Goal: Task Accomplishment & Management: Manage account settings

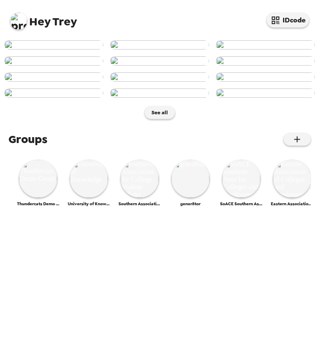
click at [25, 25] on img at bounding box center [18, 21] width 17 height 17
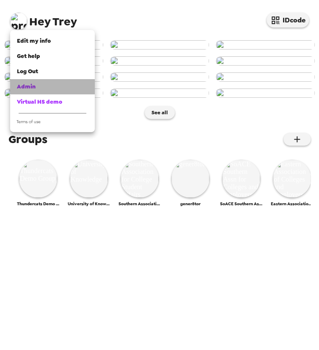
click at [36, 86] on div "Admin" at bounding box center [52, 87] width 71 height 8
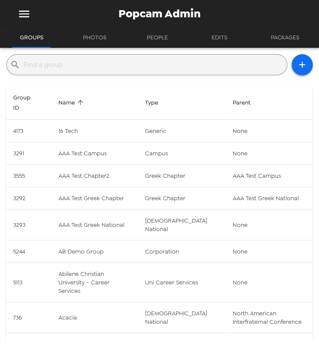
click at [93, 63] on input "text" at bounding box center [154, 65] width 260 height 14
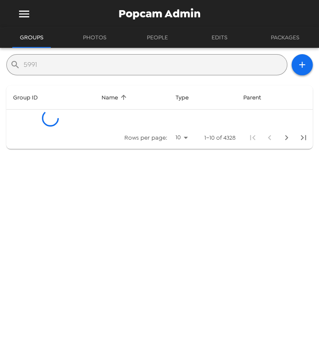
type input "5991"
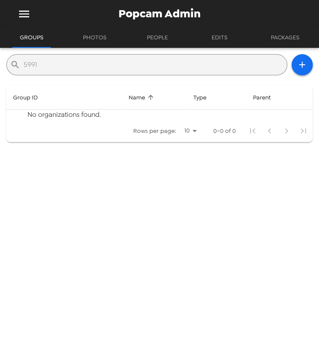
drag, startPoint x: 73, startPoint y: 65, endPoint x: -53, endPoint y: 50, distance: 127.1
click at [0, 50] on html "Popcam Admin Groups Photos People Edits Packages ​ 5991 Group ID Name Type Pare…" at bounding box center [159, 175] width 319 height 350
click at [27, 10] on icon "menu" at bounding box center [24, 14] width 14 height 14
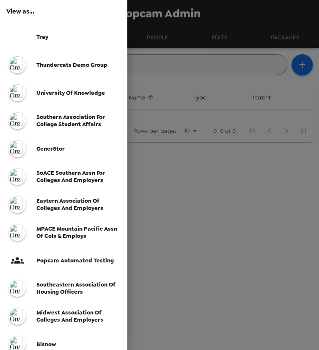
click at [47, 61] on span "Thundercats Demo Group" at bounding box center [71, 64] width 71 height 7
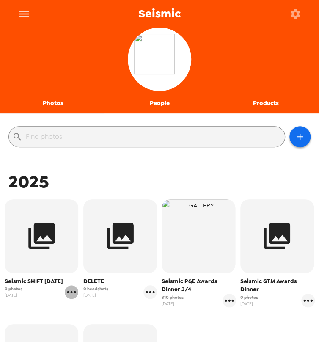
click at [74, 295] on icon "gallery menu" at bounding box center [72, 292] width 14 height 14
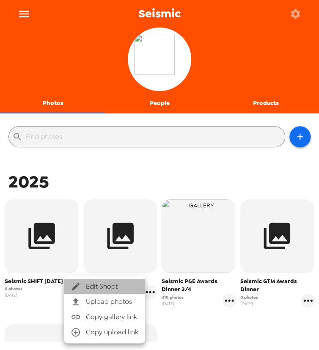
click at [98, 285] on span "Edit Shoot" at bounding box center [112, 287] width 53 height 10
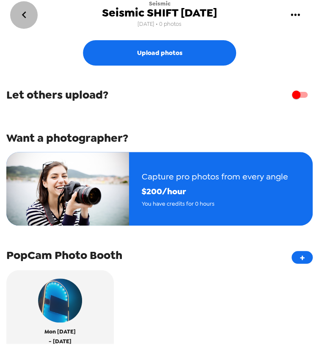
click at [24, 11] on icon "go back" at bounding box center [24, 15] width 14 height 14
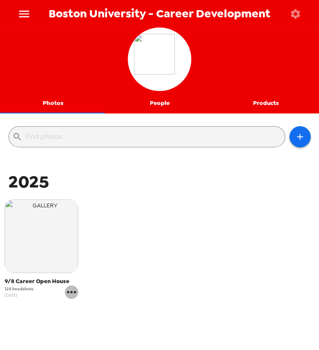
click at [74, 292] on icon "gallery menu" at bounding box center [71, 292] width 9 height 2
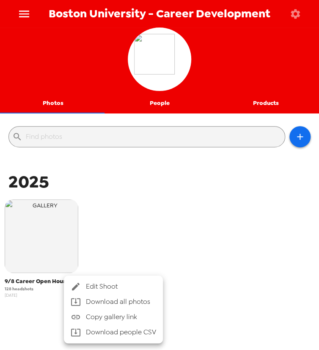
click at [123, 287] on span "Edit Shoot" at bounding box center [121, 287] width 70 height 10
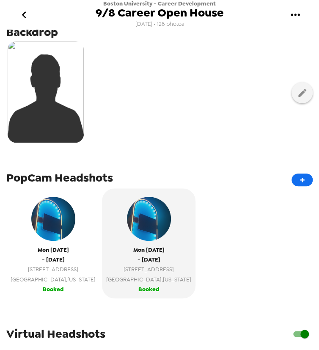
scroll to position [154, 0]
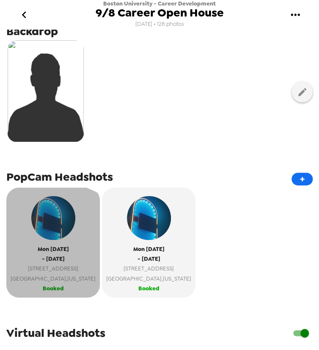
click at [46, 292] on span "Booked" at bounding box center [53, 289] width 21 height 10
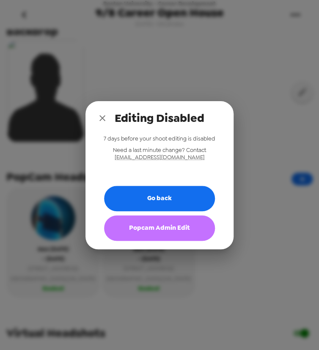
click at [156, 233] on button "Popcam Admin Edit" at bounding box center [159, 228] width 111 height 25
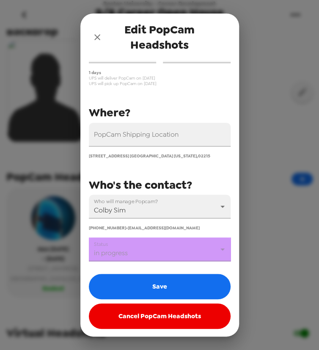
scroll to position [56, 0]
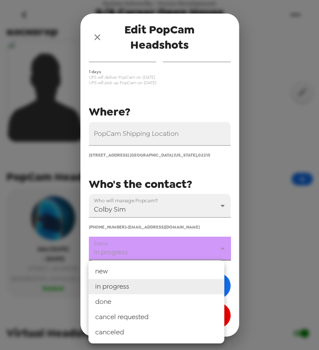
click at [152, 251] on body "Boston University - Career Development 9/8 Career Open House 7/31/25 • 128 phot…" at bounding box center [159, 175] width 319 height 350
click at [149, 299] on li "done" at bounding box center [157, 301] width 136 height 15
type input "done"
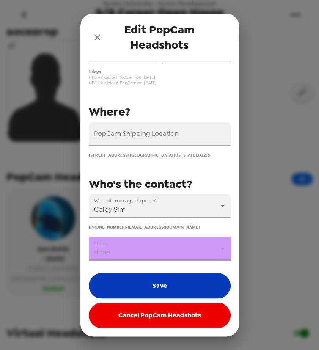
click at [152, 285] on button "Save" at bounding box center [160, 285] width 142 height 25
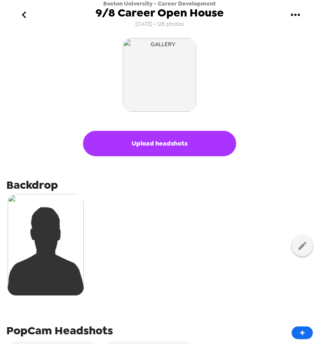
click at [24, 17] on icon "go back" at bounding box center [24, 14] width 4 height 7
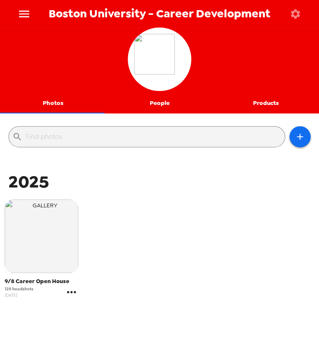
click at [75, 293] on icon "gallery menu" at bounding box center [72, 292] width 14 height 14
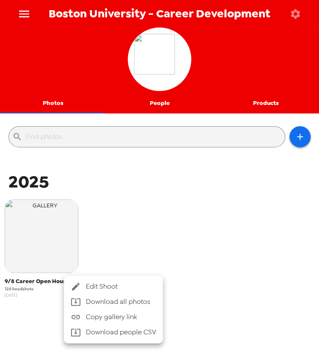
click at [109, 285] on span "Edit Shoot" at bounding box center [121, 287] width 70 height 10
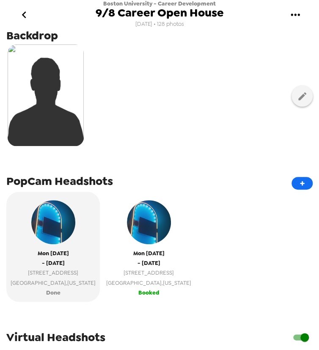
scroll to position [154, 0]
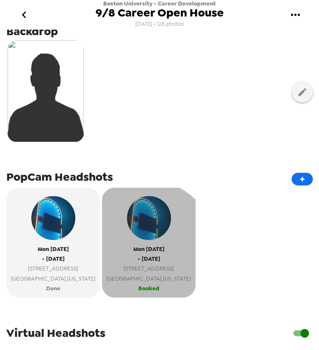
click at [119, 264] on span "100 Bay State Rd 6th fl" at bounding box center [148, 269] width 85 height 10
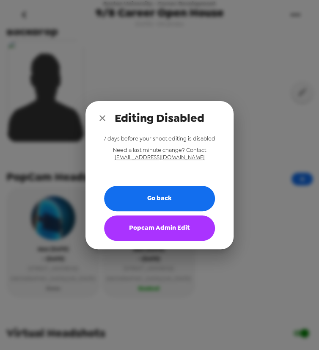
click at [163, 226] on button "Popcam Admin Edit" at bounding box center [159, 228] width 111 height 25
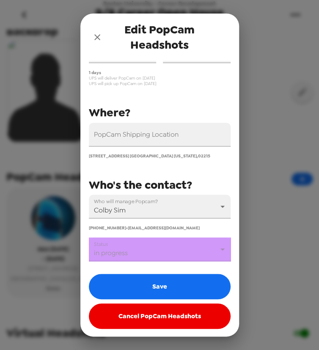
scroll to position [56, 0]
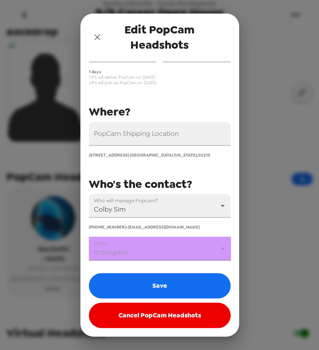
click at [161, 251] on body "Boston University - Career Development 9/8 Career Open House 7/31/25 • 128 phot…" at bounding box center [159, 175] width 319 height 350
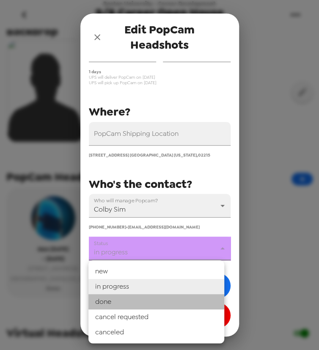
click at [152, 301] on li "done" at bounding box center [157, 301] width 136 height 15
type input "done"
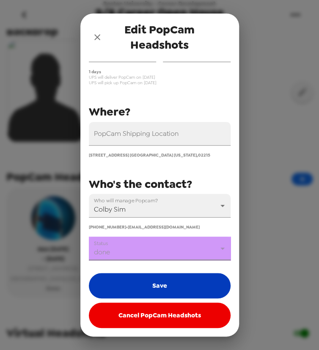
click at [158, 288] on button "Save" at bounding box center [160, 285] width 142 height 25
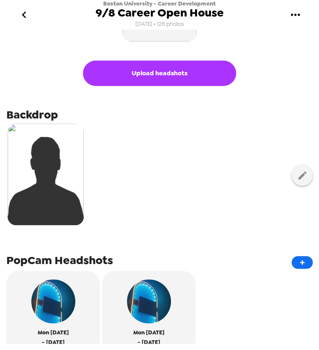
scroll to position [231, 0]
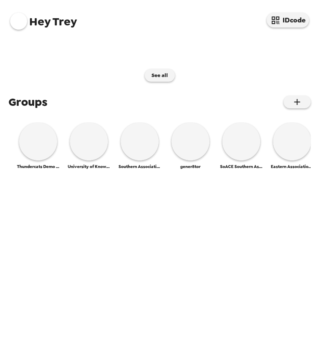
scroll to position [326, 0]
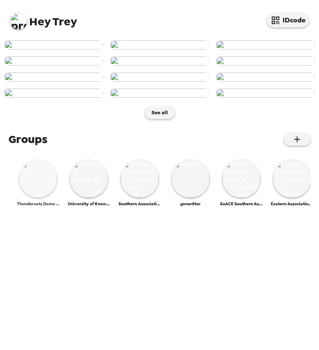
click at [41, 198] on img at bounding box center [38, 179] width 38 height 38
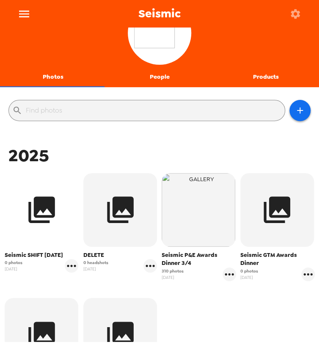
scroll to position [38, 0]
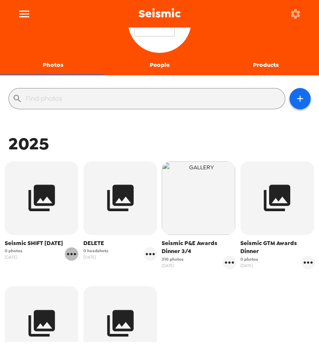
click at [72, 254] on icon "gallery menu" at bounding box center [72, 254] width 14 height 14
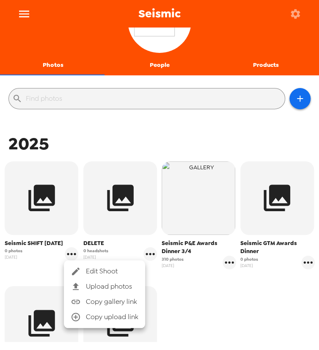
click at [94, 288] on span "Upload photos" at bounding box center [112, 287] width 53 height 10
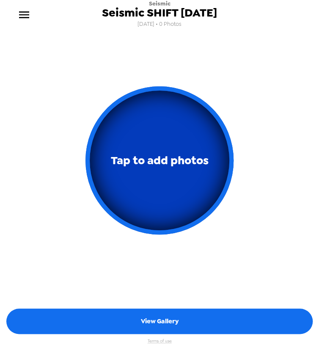
click at [163, 116] on button "Tap to add photos" at bounding box center [160, 160] width 148 height 148
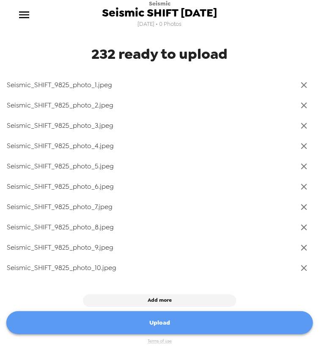
click at [148, 322] on button "Upload" at bounding box center [159, 322] width 307 height 23
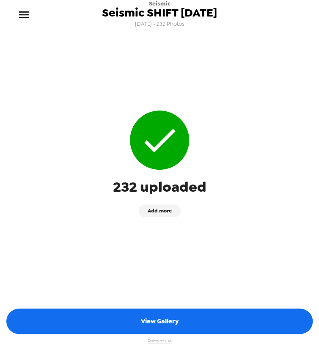
click at [157, 323] on button "View Gallery" at bounding box center [159, 321] width 307 height 25
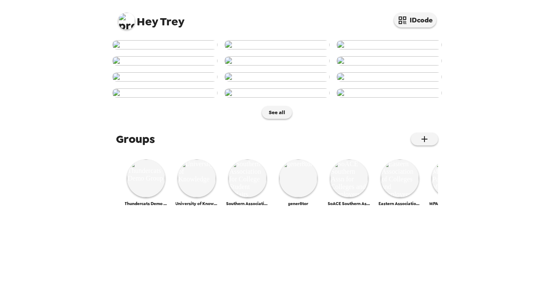
scroll to position [77, 0]
click at [125, 20] on img at bounding box center [126, 21] width 17 height 17
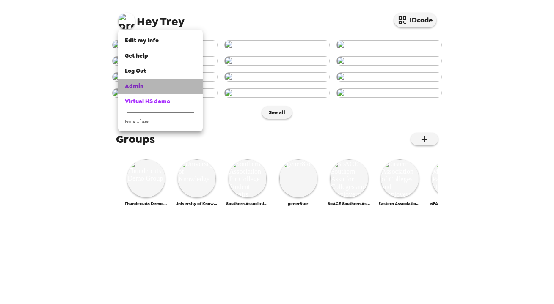
click at [150, 87] on div "Admin" at bounding box center [160, 86] width 71 height 8
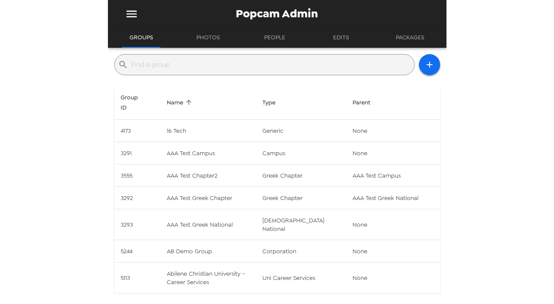
click at [170, 72] on div "​" at bounding box center [264, 64] width 301 height 21
click at [178, 67] on input "text" at bounding box center [271, 65] width 279 height 14
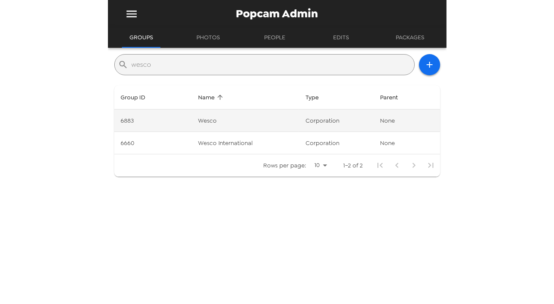
type input "wesco"
click at [299, 125] on td "corporation" at bounding box center [336, 121] width 75 height 22
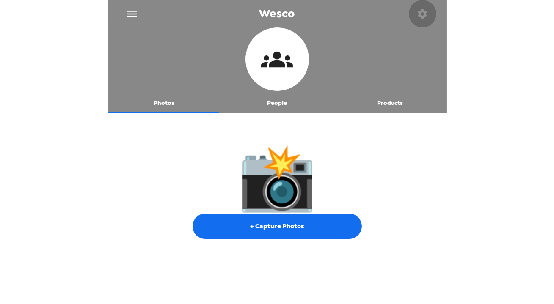
click at [419, 15] on icon "button" at bounding box center [422, 13] width 9 height 9
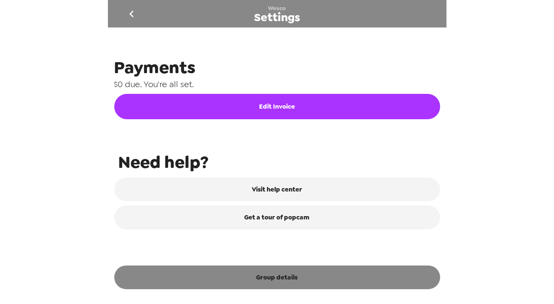
click at [287, 278] on button "Group details" at bounding box center [277, 278] width 326 height 24
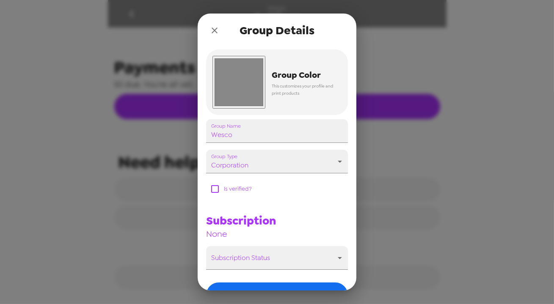
scroll to position [123, 0]
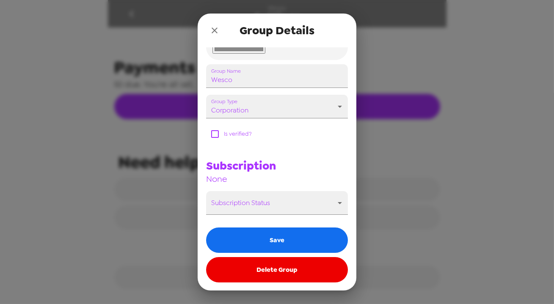
click at [290, 268] on button "Delete Group" at bounding box center [277, 269] width 142 height 25
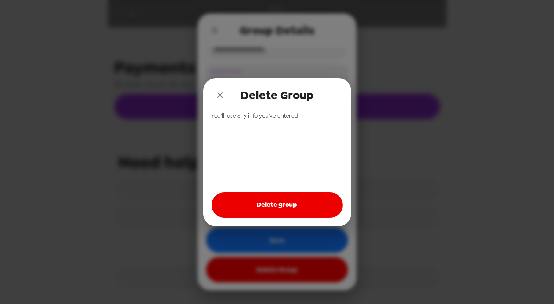
drag, startPoint x: 265, startPoint y: 208, endPoint x: 264, endPoint y: 204, distance: 4.4
click at [264, 207] on button "Delete group" at bounding box center [277, 205] width 131 height 25
click at [221, 93] on icon "close" at bounding box center [220, 95] width 10 height 10
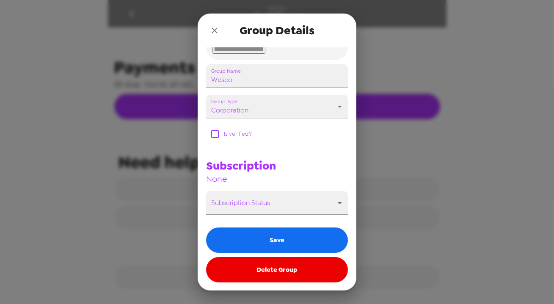
click at [210, 26] on icon "close" at bounding box center [215, 30] width 10 height 10
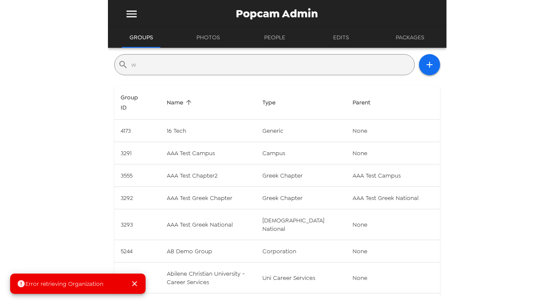
click at [178, 60] on input "w" at bounding box center [271, 65] width 279 height 14
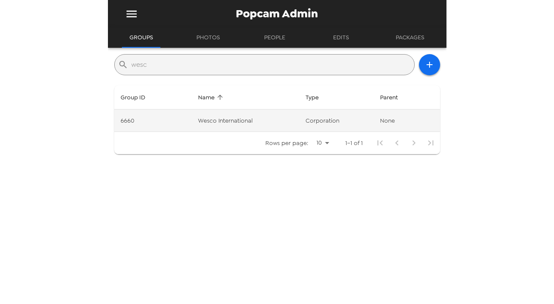
type input "wesc"
click at [210, 124] on td "Wesco International" at bounding box center [245, 121] width 108 height 22
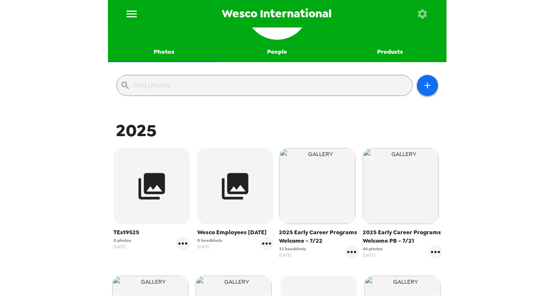
scroll to position [38, 0]
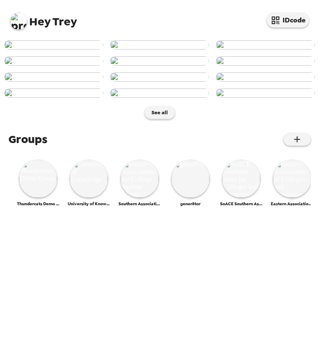
click at [22, 23] on img at bounding box center [18, 21] width 17 height 17
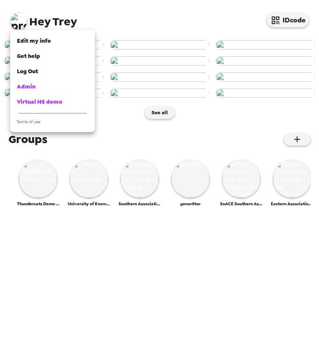
click at [108, 261] on div at bounding box center [159, 175] width 319 height 350
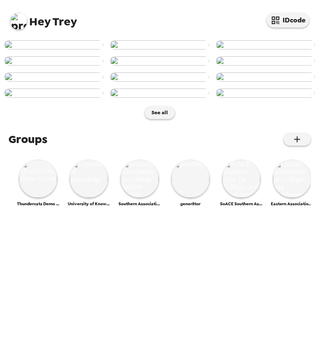
scroll to position [326, 0]
click at [244, 198] on img at bounding box center [241, 179] width 38 height 38
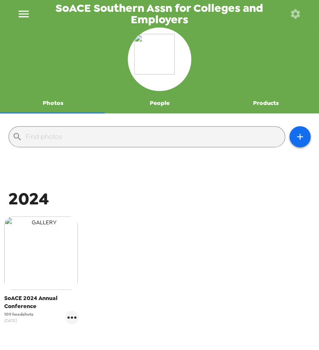
click at [33, 254] on img "button" at bounding box center [41, 253] width 74 height 74
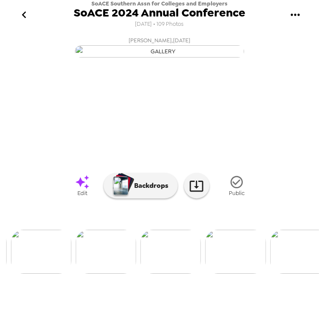
scroll to position [0, 379]
click at [121, 274] on img at bounding box center [106, 252] width 61 height 44
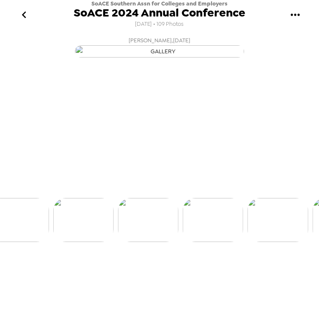
scroll to position [0, 324]
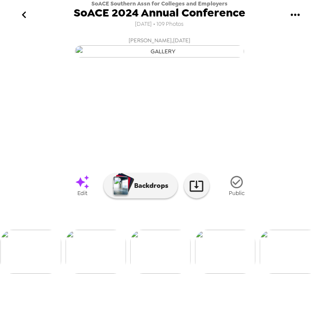
click at [212, 274] on img at bounding box center [225, 252] width 61 height 44
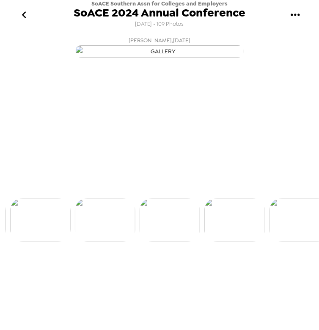
scroll to position [0, 389]
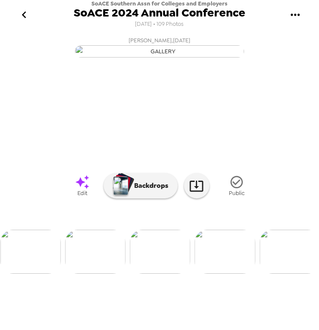
click at [107, 274] on img at bounding box center [95, 252] width 61 height 44
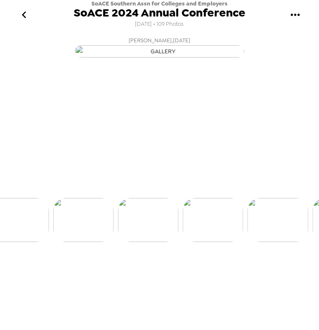
scroll to position [0, 324]
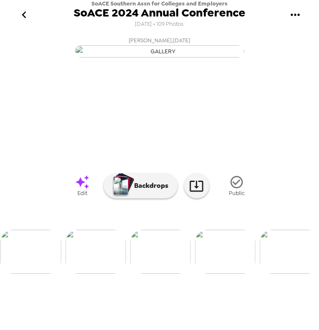
click at [34, 274] on img at bounding box center [30, 252] width 61 height 44
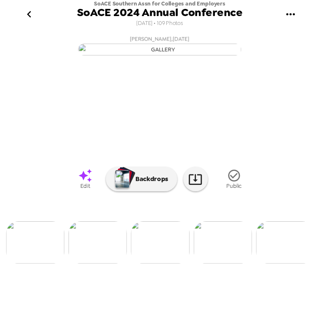
scroll to position [0, 195]
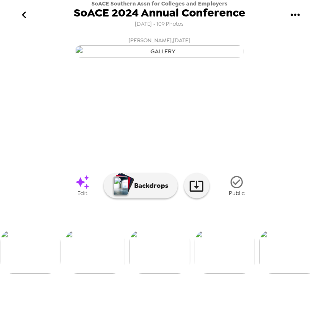
click at [102, 274] on div at bounding box center [159, 238] width 319 height 72
click at [18, 14] on icon "go back" at bounding box center [24, 15] width 14 height 14
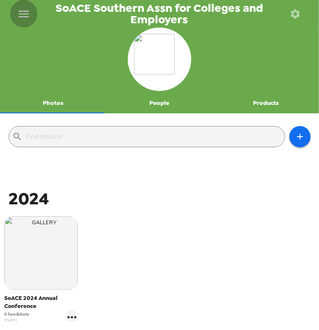
click at [26, 17] on icon "menu" at bounding box center [24, 14] width 14 height 14
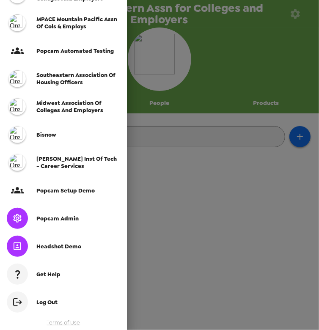
scroll to position [210, 0]
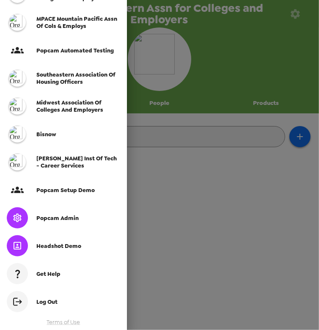
click at [59, 224] on div "Popcam Admin" at bounding box center [63, 218] width 127 height 28
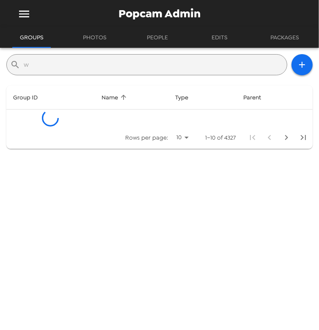
click at [119, 64] on input "w" at bounding box center [154, 65] width 260 height 14
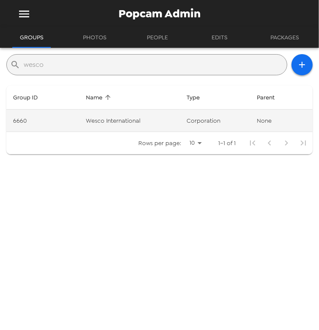
type input "wesco"
click at [173, 120] on td "Wesco International" at bounding box center [129, 121] width 101 height 22
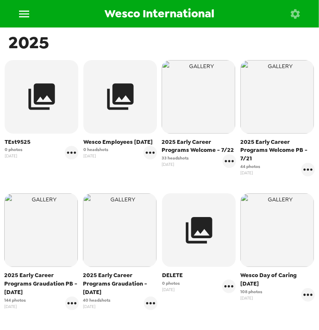
scroll to position [154, 0]
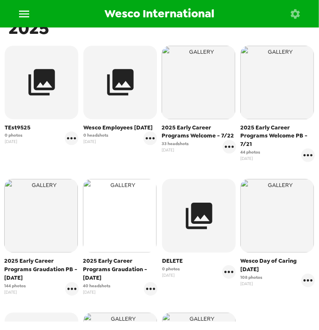
click at [126, 215] on img "button" at bounding box center [120, 216] width 74 height 74
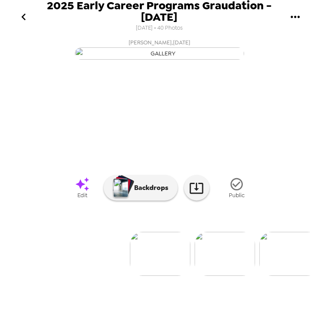
click at [30, 20] on button "go back" at bounding box center [23, 17] width 27 height 28
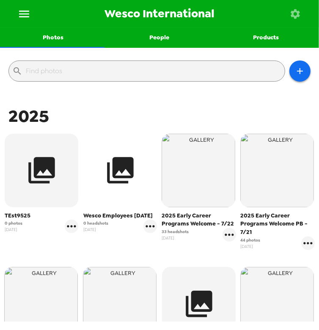
scroll to position [77, 0]
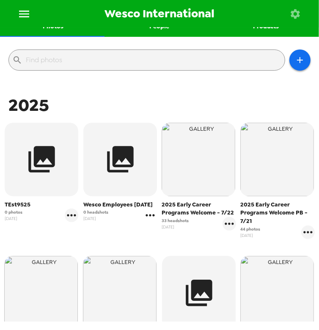
click at [147, 222] on icon "gallery menu" at bounding box center [151, 216] width 14 height 14
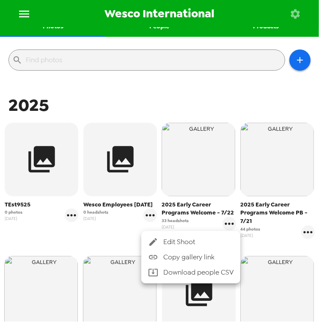
click at [171, 241] on span "Edit Shoot" at bounding box center [198, 242] width 70 height 10
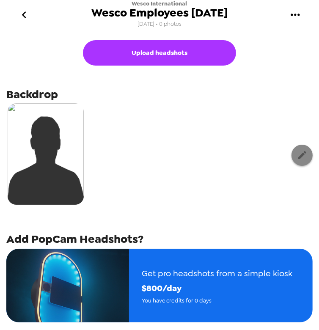
click at [299, 157] on icon "button" at bounding box center [303, 155] width 8 height 8
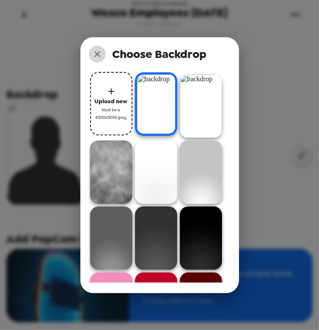
click at [97, 55] on icon "close" at bounding box center [97, 54] width 10 height 10
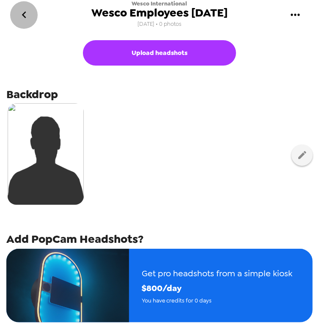
click at [26, 17] on icon "go back" at bounding box center [24, 15] width 14 height 14
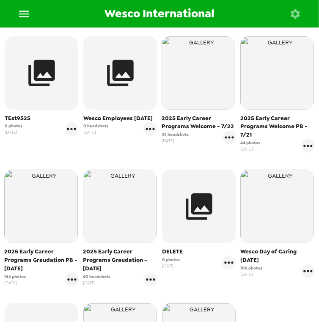
scroll to position [192, 0]
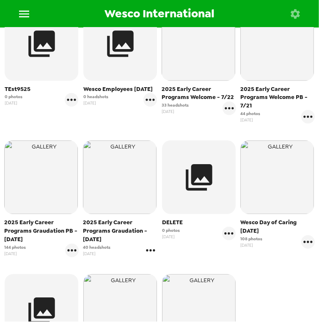
click at [147, 252] on icon "gallery menu" at bounding box center [151, 251] width 14 height 14
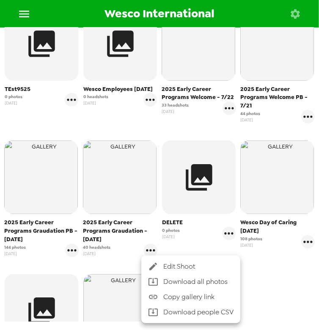
click at [132, 129] on div at bounding box center [159, 165] width 319 height 330
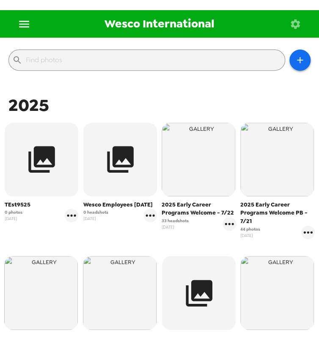
scroll to position [77, 0]
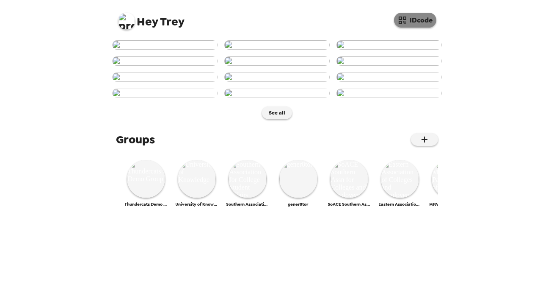
click at [418, 26] on button "IDcode" at bounding box center [415, 20] width 42 height 15
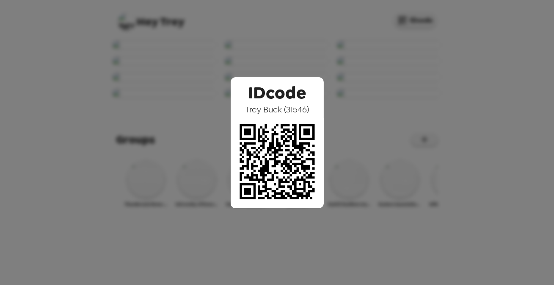
click at [216, 125] on div "IDcode [PERSON_NAME] ( 31546 )" at bounding box center [277, 142] width 554 height 285
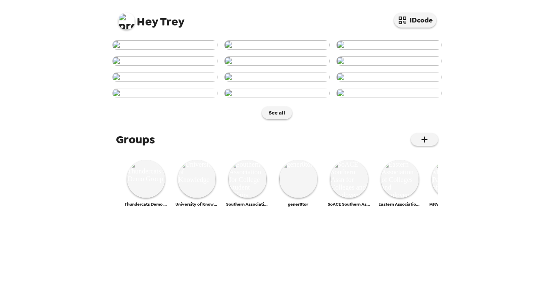
scroll to position [154, 0]
click at [267, 82] on img at bounding box center [276, 76] width 105 height 9
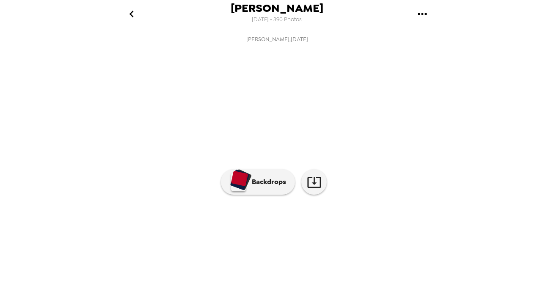
scroll to position [0, 480]
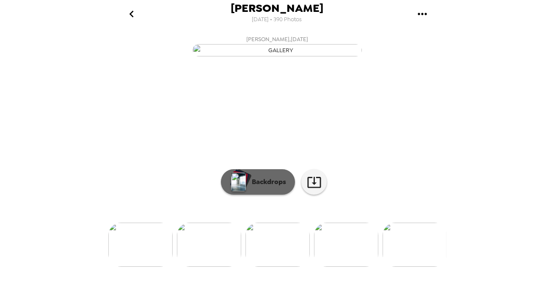
click at [256, 187] on p "Backdrops" at bounding box center [267, 182] width 39 height 10
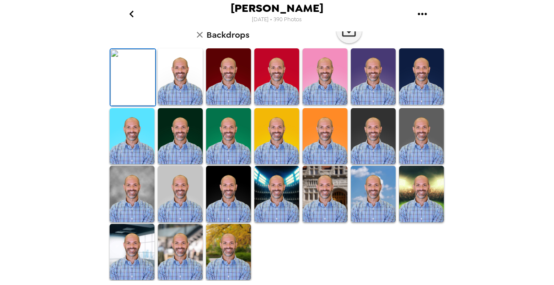
scroll to position [115, 0]
click at [324, 164] on img at bounding box center [325, 136] width 45 height 56
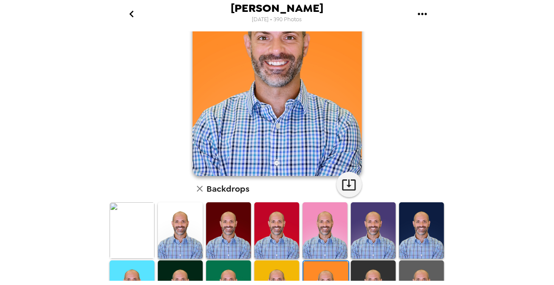
scroll to position [77, 0]
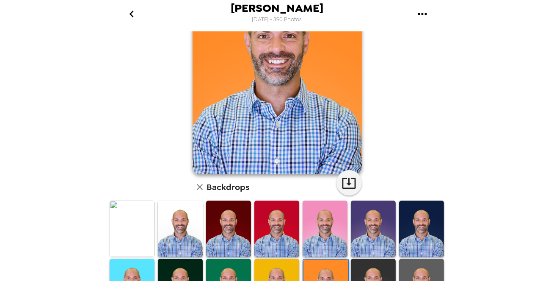
click at [122, 212] on img at bounding box center [132, 228] width 45 height 56
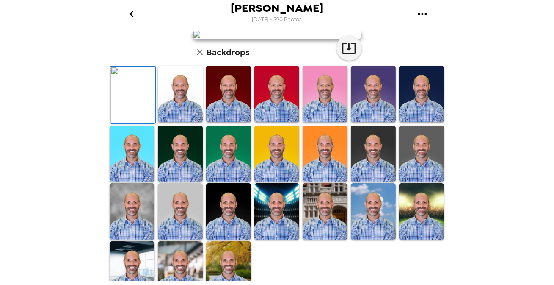
scroll to position [0, 0]
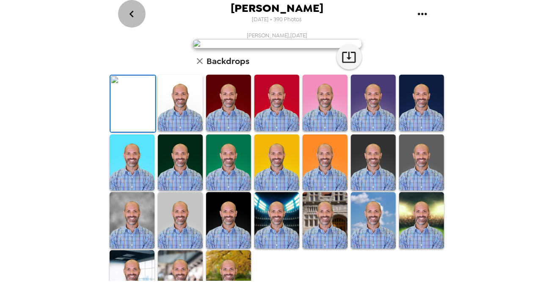
click at [131, 21] on button "go back" at bounding box center [132, 14] width 28 height 28
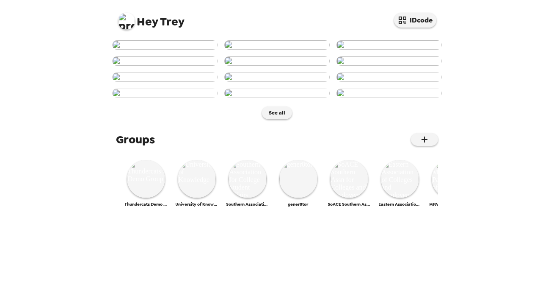
scroll to position [424, 0]
click at [349, 198] on img at bounding box center [349, 179] width 38 height 38
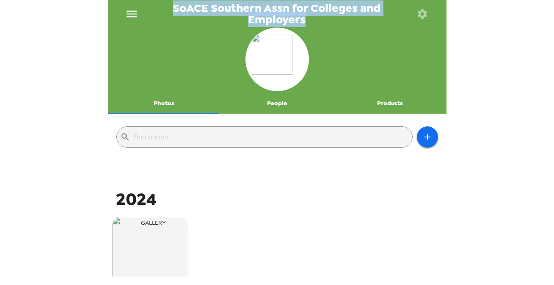
drag, startPoint x: 172, startPoint y: 7, endPoint x: 313, endPoint y: 22, distance: 141.7
click at [314, 21] on span "SoACE Southern Assn for Colleges and Employers" at bounding box center [277, 14] width 264 height 22
click at [304, 23] on span "SoACE Southern Assn for Colleges and Employers" at bounding box center [277, 14] width 264 height 22
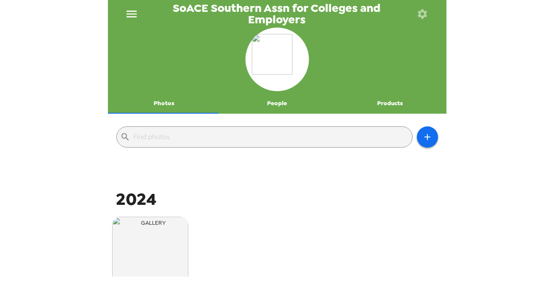
click at [275, 103] on button "People" at bounding box center [277, 103] width 113 height 20
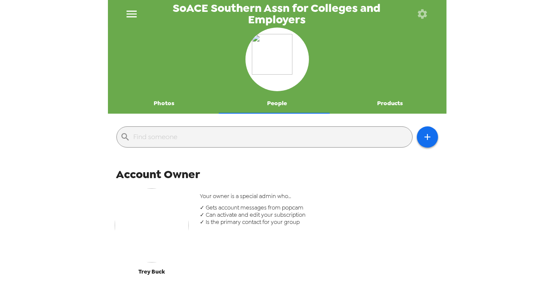
click at [163, 108] on button "Photos" at bounding box center [164, 103] width 113 height 20
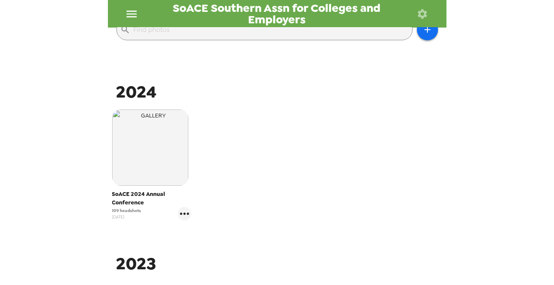
scroll to position [115, 0]
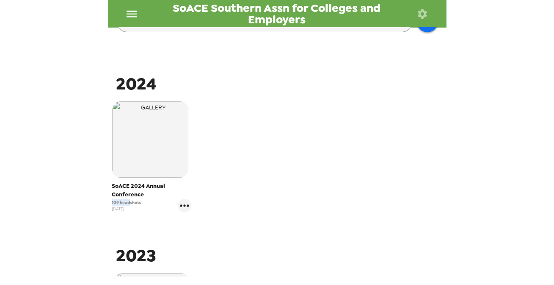
drag, startPoint x: 131, startPoint y: 203, endPoint x: 110, endPoint y: 202, distance: 21.2
click at [110, 202] on div "SoACE 2024 Annual Conference 109 headshots 11/26/24" at bounding box center [152, 156] width 84 height 115
click at [129, 202] on span "109 headshots" at bounding box center [126, 202] width 29 height 6
click at [183, 204] on icon "gallery menu" at bounding box center [184, 205] width 9 height 2
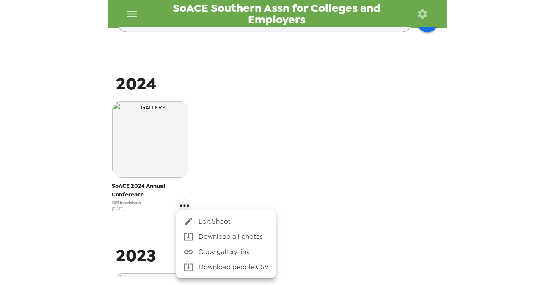
click at [174, 152] on div at bounding box center [277, 142] width 554 height 285
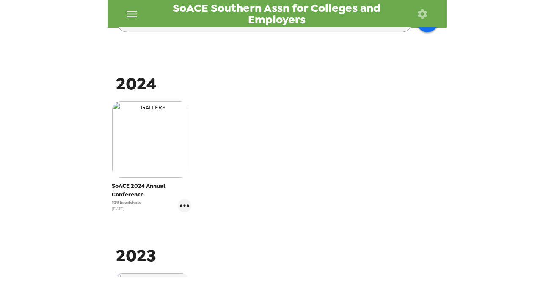
click at [163, 147] on img "button" at bounding box center [150, 139] width 76 height 76
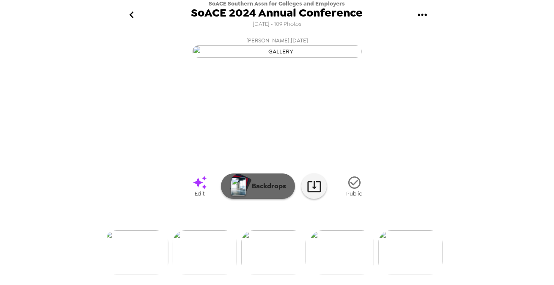
click at [248, 199] on button "Backdrops" at bounding box center [258, 185] width 74 height 25
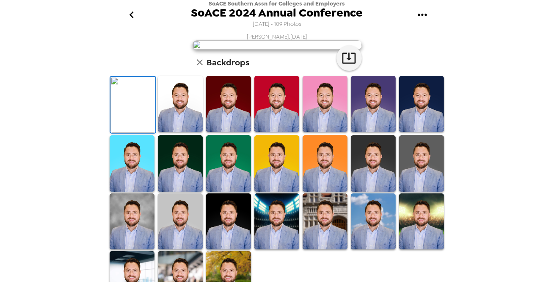
click at [418, 18] on icon "gallery menu" at bounding box center [423, 15] width 14 height 14
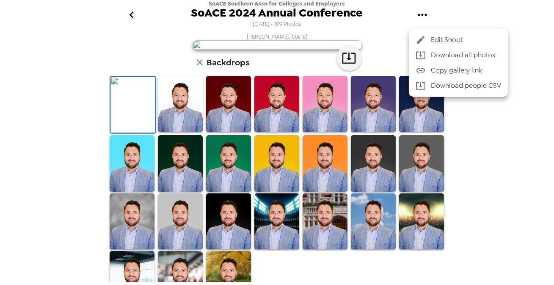
click at [125, 15] on div at bounding box center [277, 142] width 554 height 285
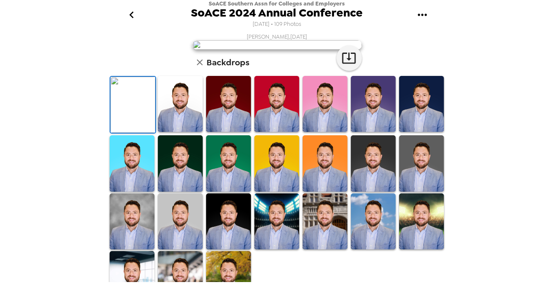
click at [140, 14] on button "go back" at bounding box center [132, 15] width 28 height 28
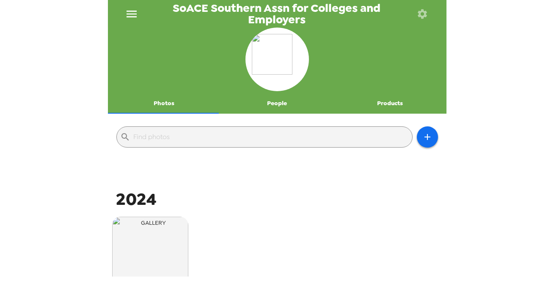
scroll to position [115, 0]
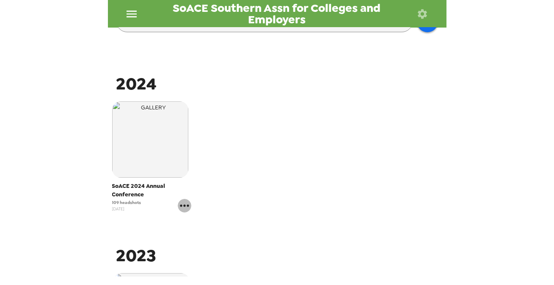
click at [187, 208] on icon "gallery menu" at bounding box center [185, 206] width 14 height 14
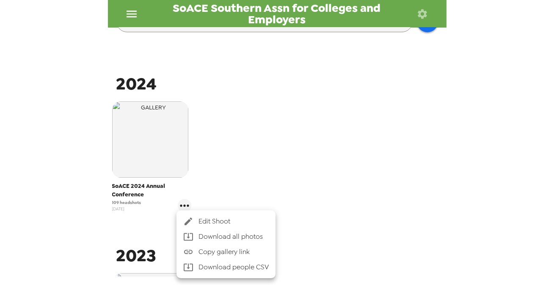
click at [207, 220] on span "Edit Shoot" at bounding box center [234, 221] width 70 height 10
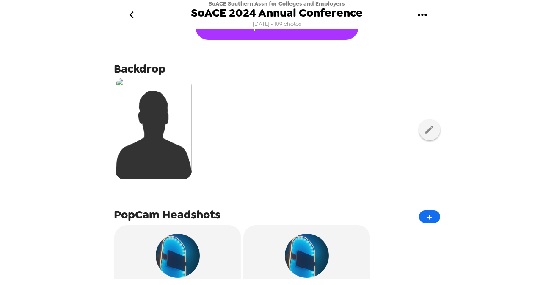
scroll to position [131, 0]
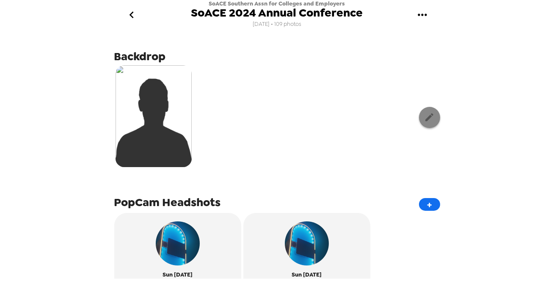
click at [424, 116] on icon "button" at bounding box center [429, 117] width 11 height 11
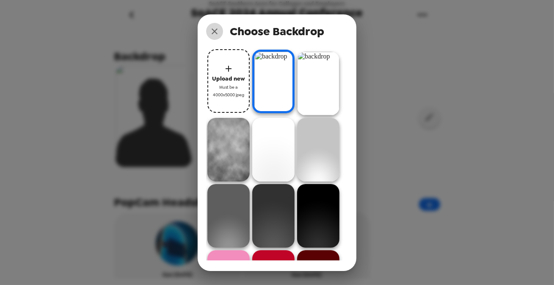
click at [215, 34] on icon "close" at bounding box center [215, 31] width 10 height 10
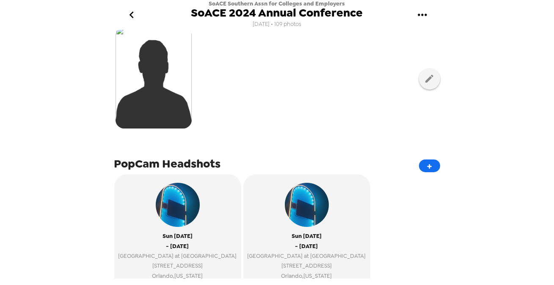
scroll to position [247, 0]
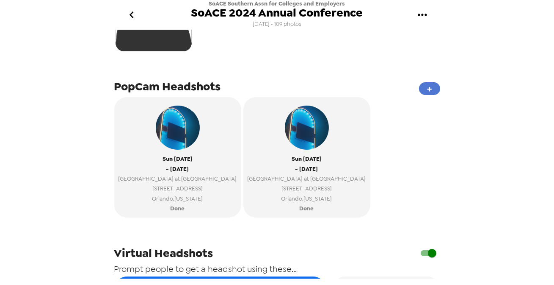
click at [427, 85] on button "+" at bounding box center [429, 88] width 21 height 13
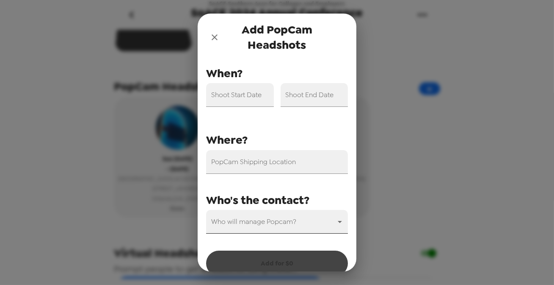
scroll to position [30, 0]
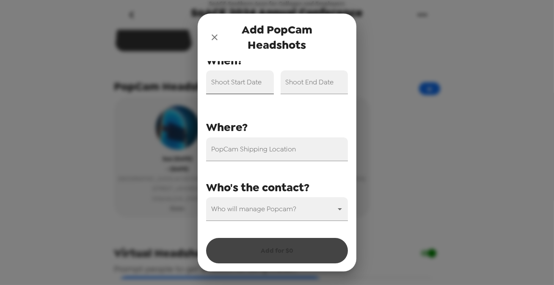
click at [237, 86] on input "Shoot Start Date" at bounding box center [240, 82] width 68 height 24
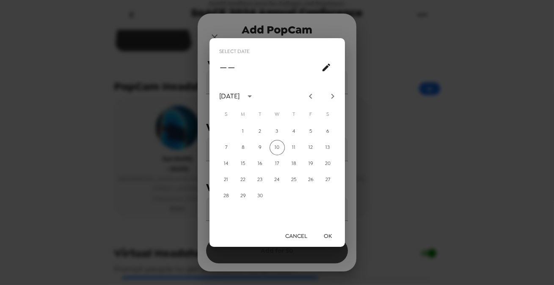
click at [335, 91] on icon "Next month" at bounding box center [333, 96] width 10 height 10
drag, startPoint x: 309, startPoint y: 177, endPoint x: 315, endPoint y: 208, distance: 31.8
click at [310, 177] on button "24" at bounding box center [311, 179] width 15 height 15
type input "10/24/2025"
click at [329, 232] on button "OK" at bounding box center [328, 236] width 27 height 16
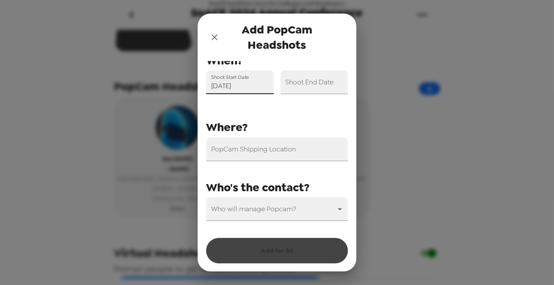
click at [314, 80] on div "Shoot End Date" at bounding box center [315, 82] width 68 height 24
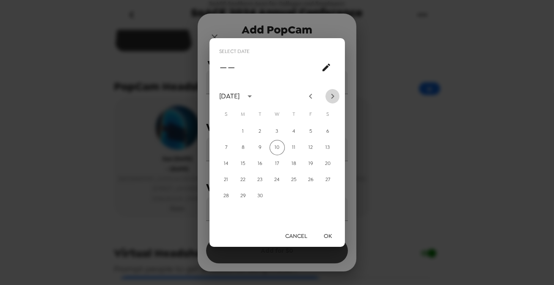
click at [332, 95] on icon "Next month" at bounding box center [333, 96] width 10 height 10
drag, startPoint x: 329, startPoint y: 180, endPoint x: 330, endPoint y: 237, distance: 57.6
click at [329, 180] on button "25" at bounding box center [328, 179] width 15 height 15
type input "10/25/2025"
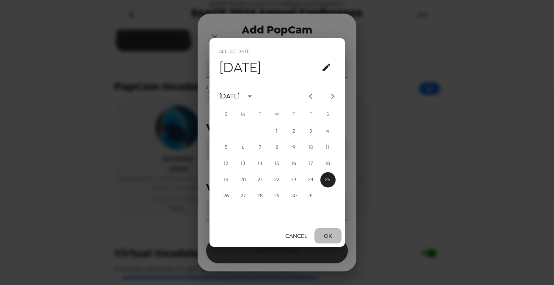
click at [332, 234] on button "OK" at bounding box center [328, 236] width 27 height 16
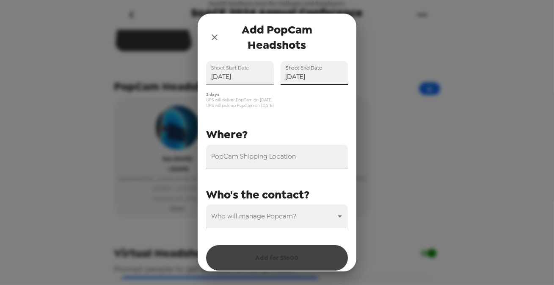
click at [243, 151] on div "PopCam Shipping Location" at bounding box center [277, 156] width 142 height 24
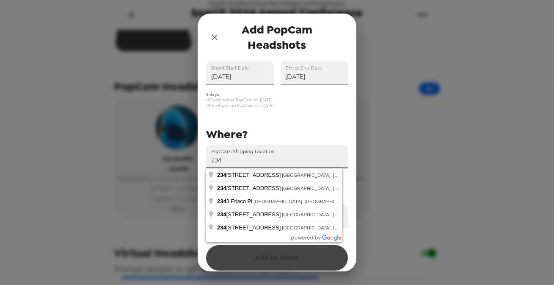
type input "2345 Enterprise Park Place, Indianapolis, IN, USA"
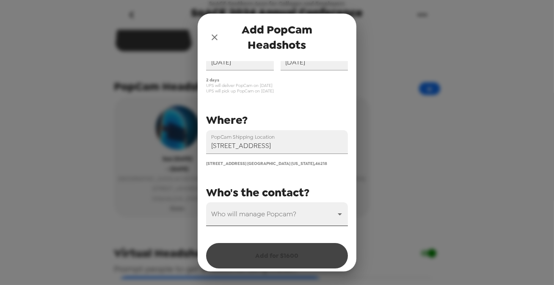
scroll to position [58, 0]
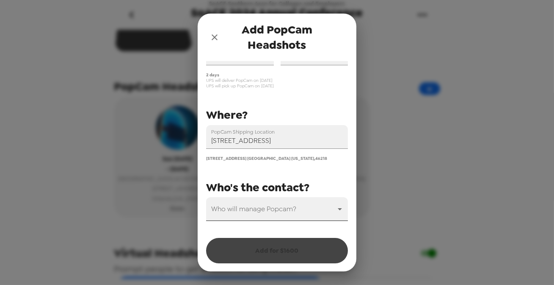
click at [275, 206] on body "SoACE Southern Assn for Colleges and Employers SoACE 2024 Annual Conference 11/…" at bounding box center [277, 142] width 554 height 285
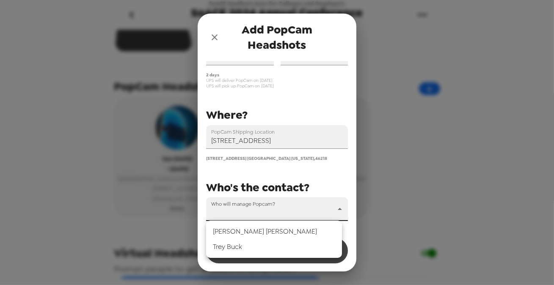
click at [269, 249] on li "Trey Buck" at bounding box center [274, 246] width 136 height 15
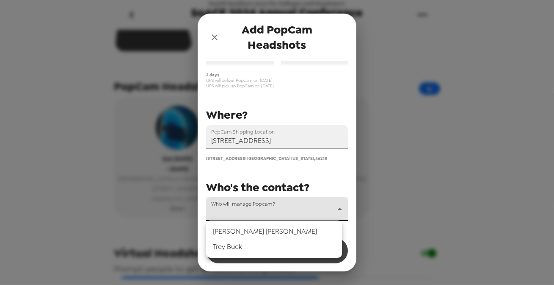
type input "31546"
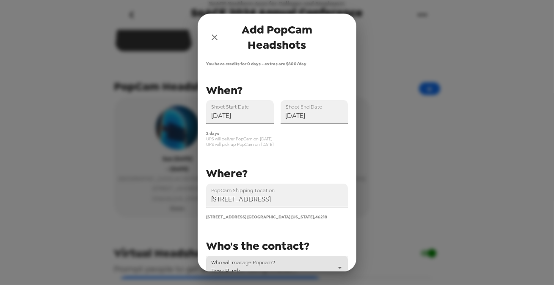
scroll to position [0, 0]
drag, startPoint x: 275, startPoint y: 61, endPoint x: 310, endPoint y: 70, distance: 35.7
click at [319, 68] on div "You have credits for 0 days - extras are $ 800 /day PopCam Shipping Location 23…" at bounding box center [277, 166] width 159 height 210
click at [295, 61] on span "You have credits for 0 days - extras are $ 800 /day" at bounding box center [277, 64] width 142 height 6
click at [214, 36] on icon "close" at bounding box center [215, 37] width 6 height 6
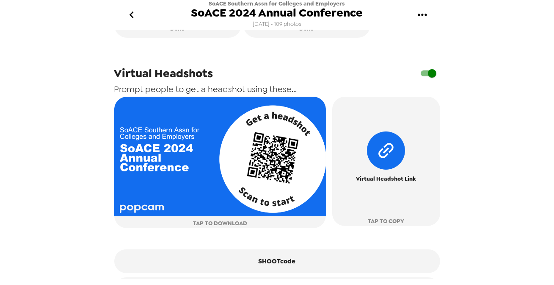
scroll to position [420, 0]
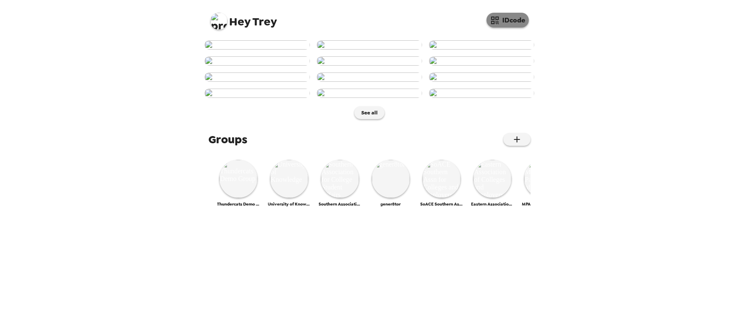
click at [517, 23] on button "IDcode" at bounding box center [508, 20] width 42 height 15
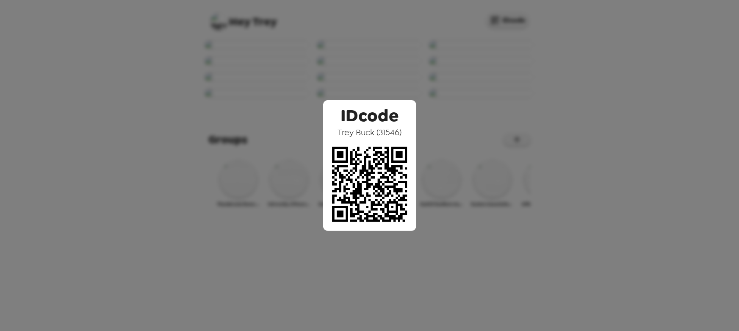
click at [445, 157] on div "IDcode [PERSON_NAME] ( 31546 )" at bounding box center [369, 165] width 739 height 331
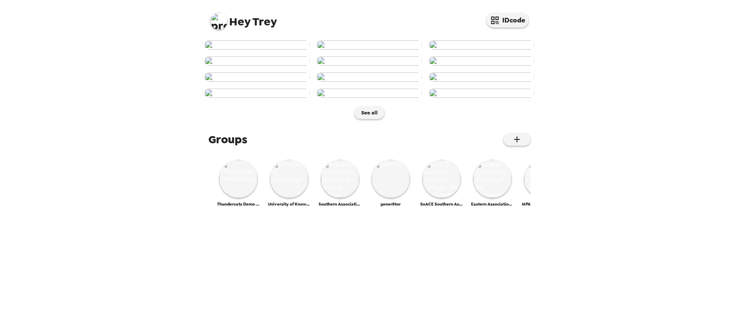
scroll to position [192, 0]
click at [345, 82] on img at bounding box center [369, 76] width 105 height 9
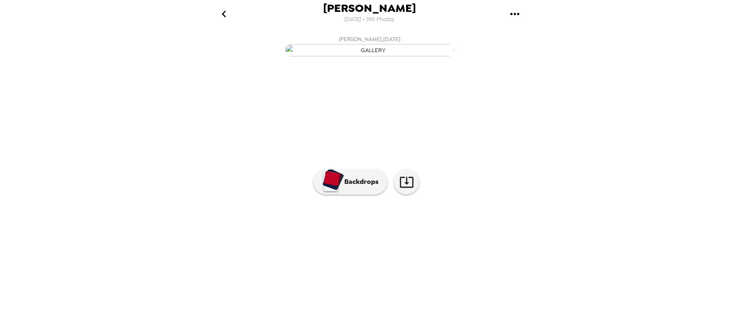
scroll to position [0, 480]
click at [364, 187] on p "Backdrops" at bounding box center [359, 182] width 39 height 10
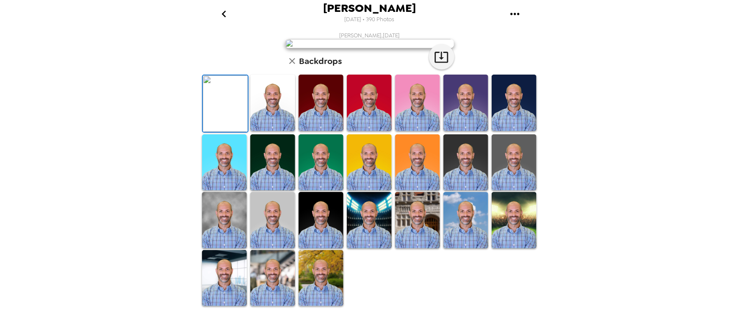
scroll to position [115, 0]
click at [416, 191] on img at bounding box center [417, 162] width 45 height 56
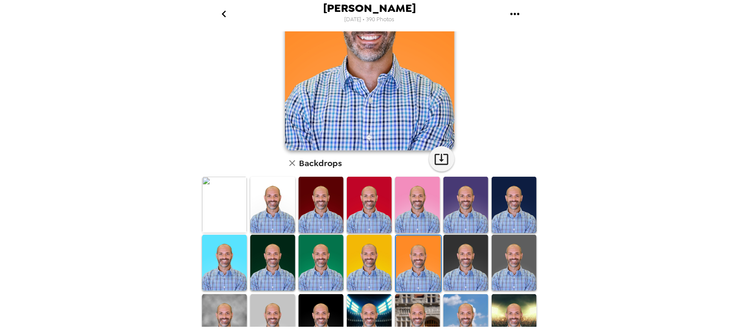
scroll to position [77, 0]
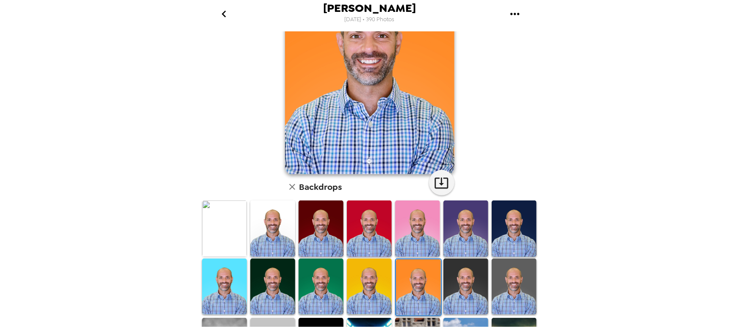
click at [457, 228] on img at bounding box center [465, 228] width 45 height 56
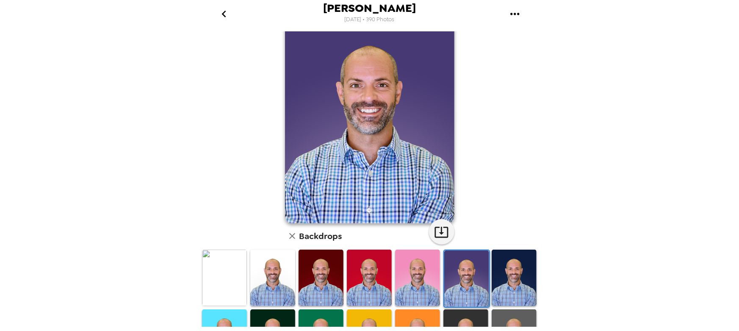
scroll to position [0, 0]
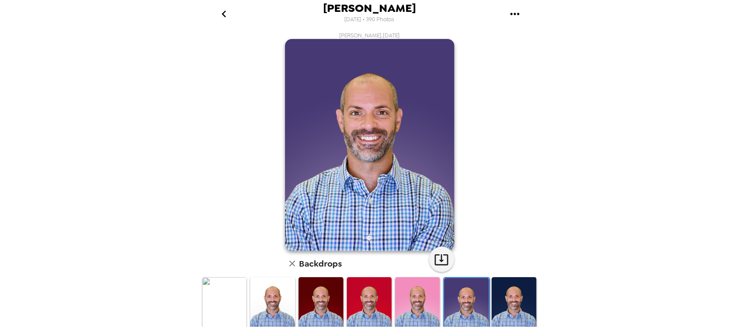
click at [222, 11] on icon "go back" at bounding box center [224, 14] width 14 height 14
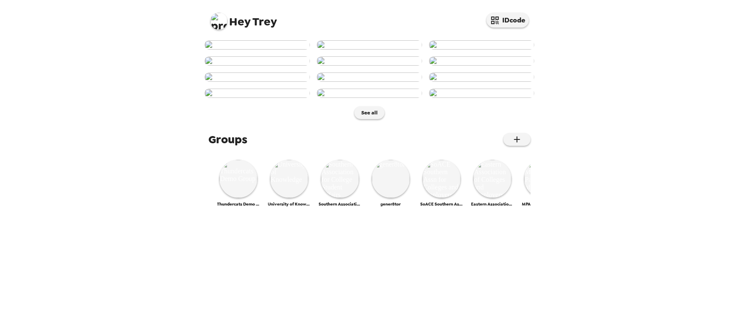
click at [216, 19] on img at bounding box center [218, 21] width 17 height 17
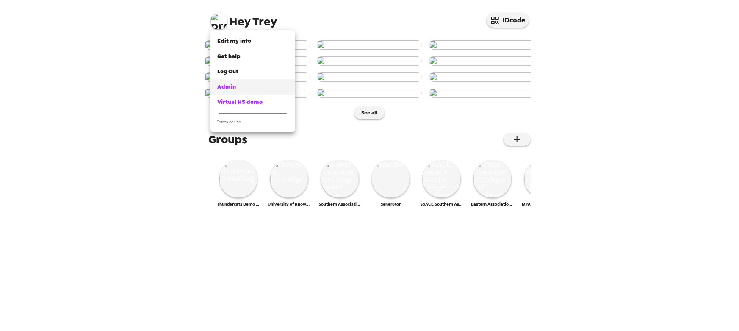
click at [238, 87] on div "Admin" at bounding box center [252, 87] width 71 height 8
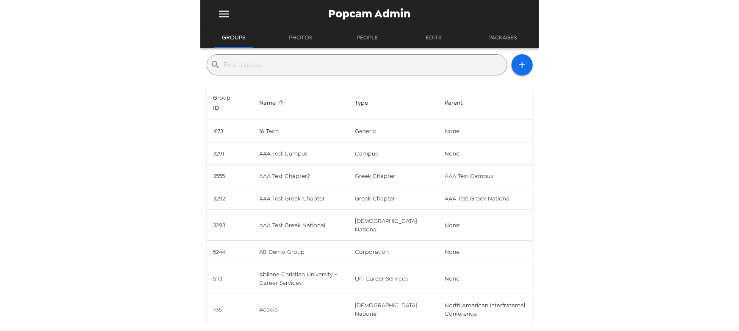
click at [287, 71] on input "text" at bounding box center [363, 65] width 279 height 14
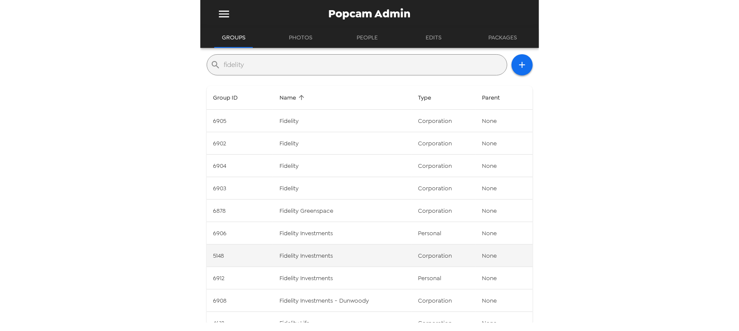
type input "fidelity"
click at [354, 257] on td "Fidelity Investments" at bounding box center [342, 255] width 139 height 22
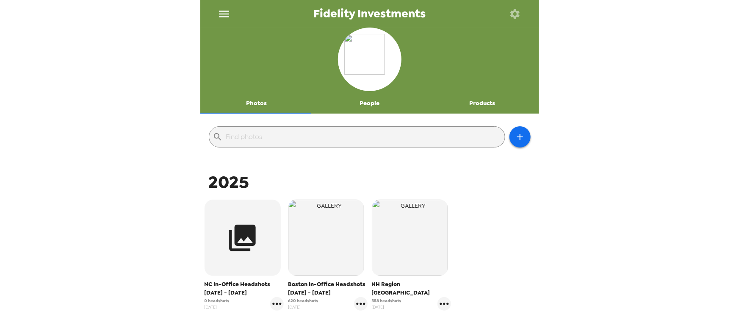
click at [371, 101] on button "People" at bounding box center [369, 103] width 113 height 20
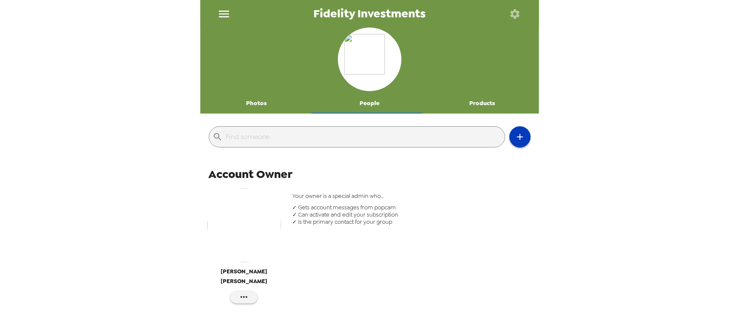
click at [516, 134] on icon "button" at bounding box center [520, 137] width 10 height 10
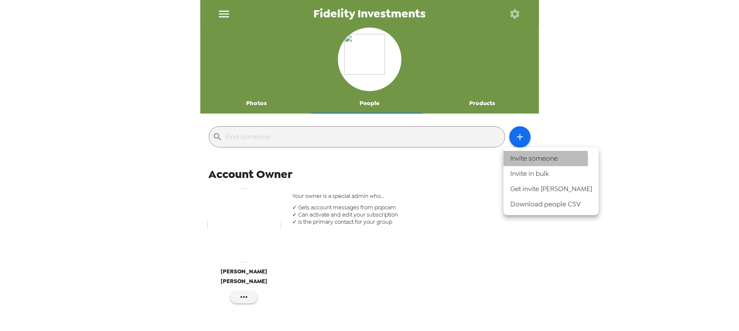
click at [530, 159] on li "Invite someone" at bounding box center [550, 158] width 95 height 15
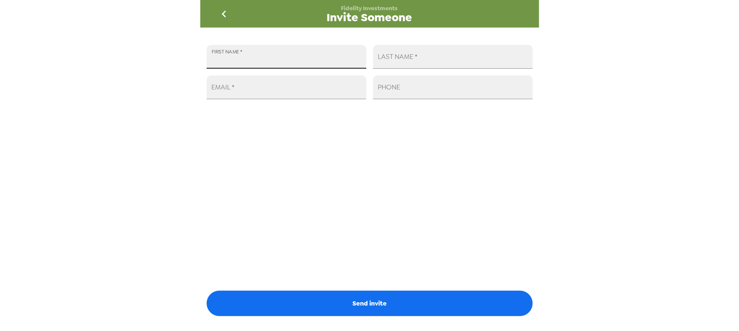
drag, startPoint x: 290, startPoint y: 46, endPoint x: 290, endPoint y: 53, distance: 6.8
click at [290, 47] on input "FIRST NAME   *" at bounding box center [287, 57] width 160 height 24
type input "[PERSON_NAME]"
click at [414, 61] on div "LAST NAME   *" at bounding box center [453, 57] width 160 height 24
type input "Snowdon"
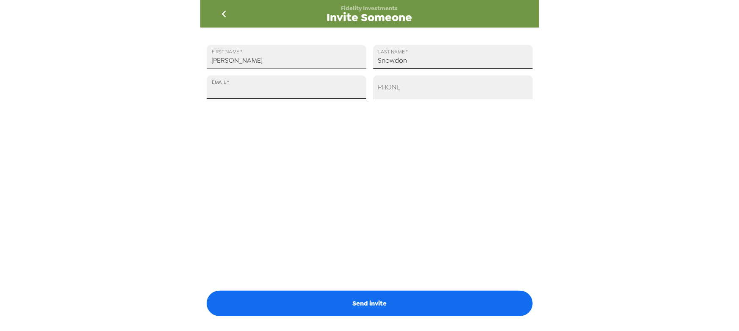
paste input "jessica.snowdon@fmr.com"
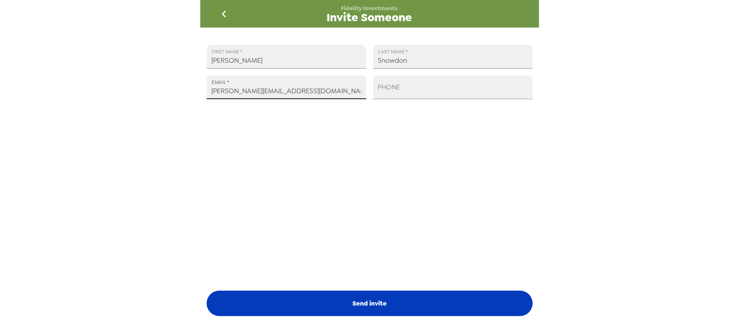
type input "jessica.snowdon@fmr.com"
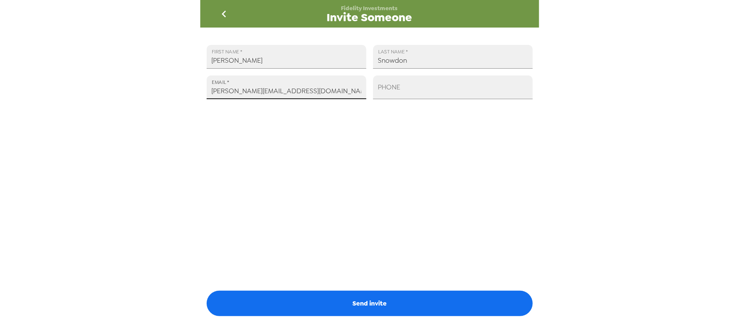
click at [363, 299] on button "Send invite" at bounding box center [370, 302] width 326 height 25
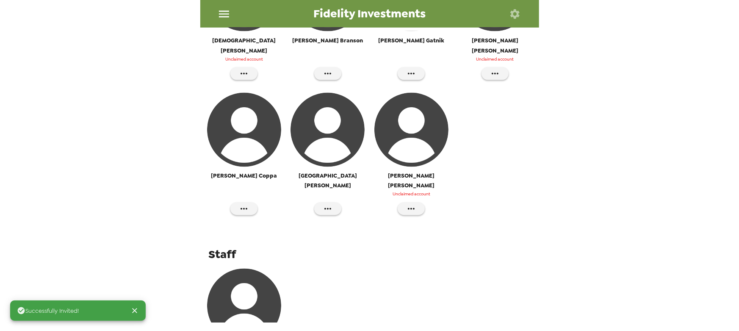
scroll to position [707, 0]
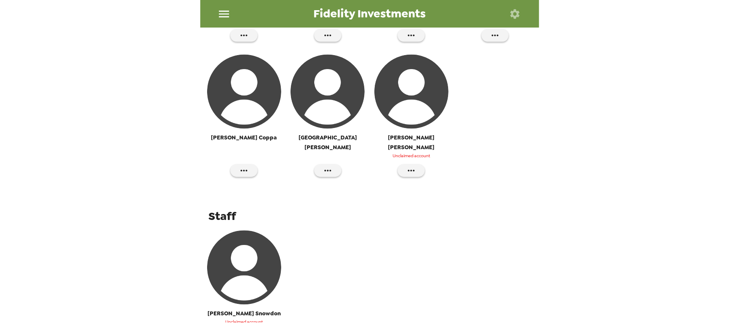
click at [241, 330] on icon "button" at bounding box center [244, 336] width 10 height 10
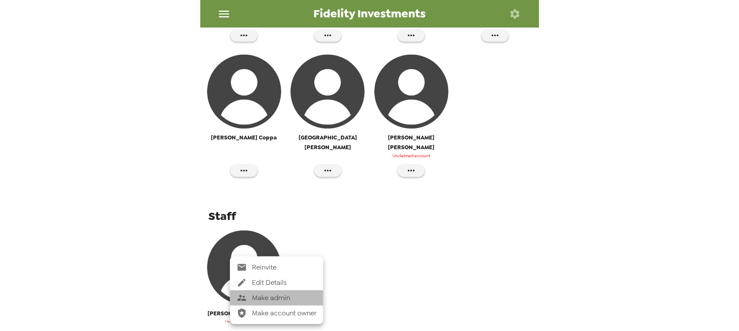
click at [268, 297] on span "Make admin" at bounding box center [284, 298] width 64 height 10
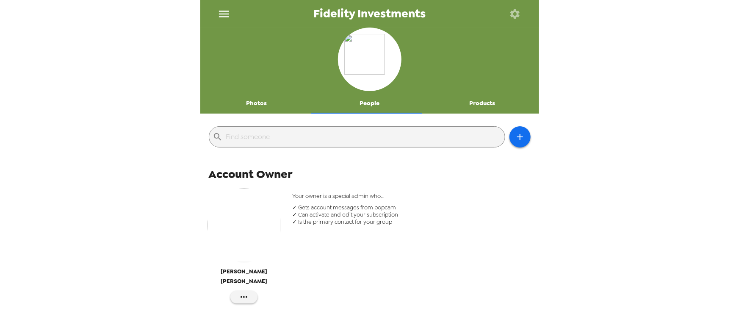
scroll to position [0, 0]
click at [253, 105] on button "Photos" at bounding box center [256, 103] width 113 height 20
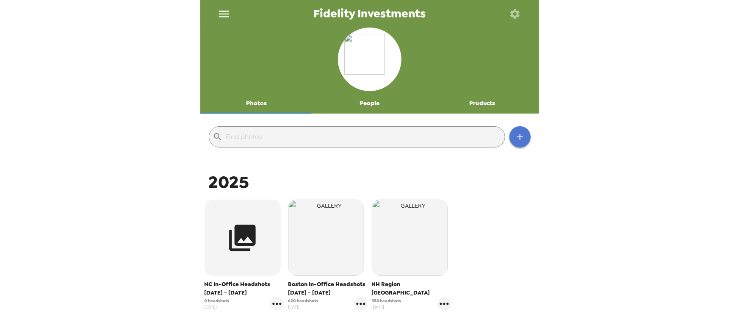
click at [520, 133] on button "button" at bounding box center [519, 136] width 21 height 21
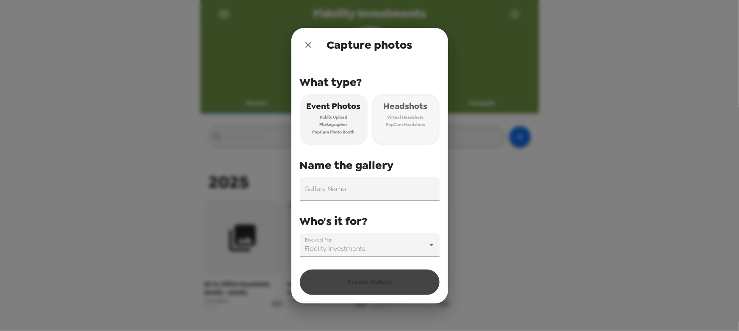
click at [404, 119] on span "Virtual Headshots" at bounding box center [405, 117] width 36 height 8
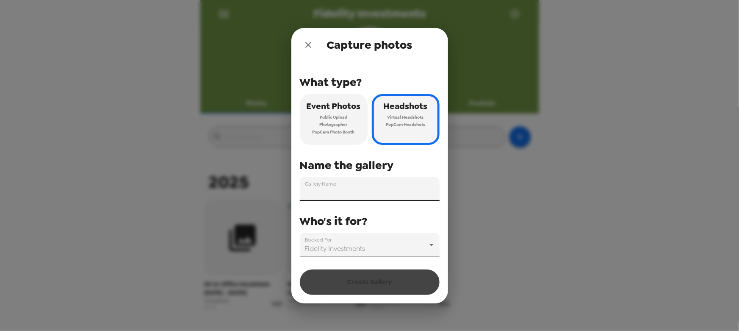
click at [363, 191] on input "Gallery Name" at bounding box center [370, 189] width 140 height 24
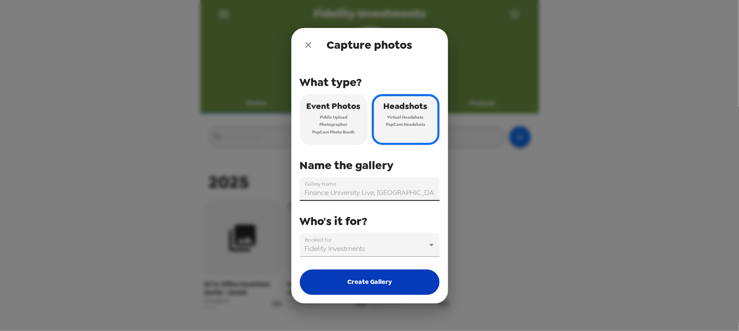
type input "Finance University Live, Boston, MA 11/19/25"
click at [376, 284] on button "Create Gallery" at bounding box center [370, 281] width 140 height 25
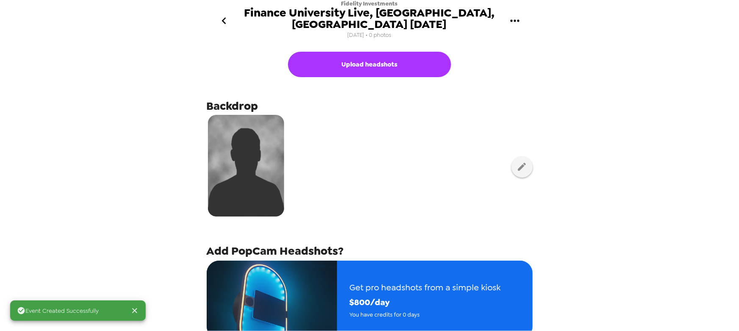
click at [214, 8] on button "go back" at bounding box center [223, 21] width 27 height 28
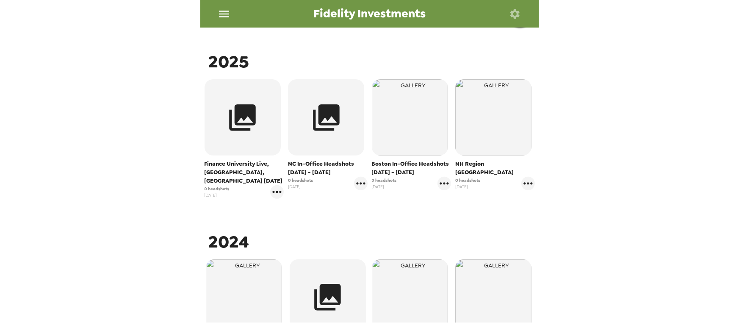
scroll to position [154, 0]
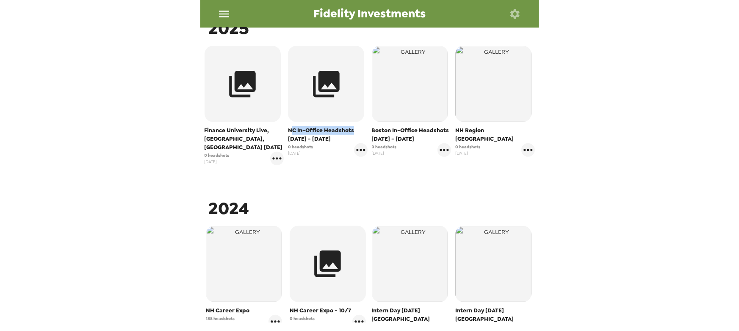
drag, startPoint x: 289, startPoint y: 131, endPoint x: 396, endPoint y: 131, distance: 107.1
click at [351, 127] on span "NC In-Office Headshots 9/15 - 9/29/25" at bounding box center [328, 134] width 80 height 17
drag, startPoint x: 378, startPoint y: 131, endPoint x: 433, endPoint y: 128, distance: 55.1
click at [432, 128] on span "Boston In-Office Headshots 5/12 - 5/22/25" at bounding box center [412, 134] width 80 height 17
drag, startPoint x: 280, startPoint y: 185, endPoint x: 279, endPoint y: 152, distance: 33.0
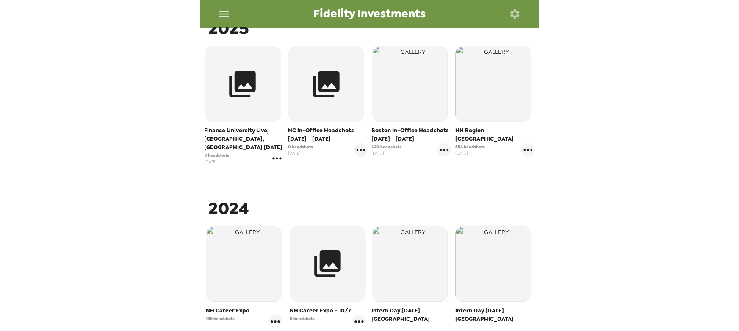
click at [280, 183] on div "2025 Finance University Live, Boston, MA 11/19/25 0 headshots 9/10/25 NC In-Off…" at bounding box center [369, 337] width 335 height 641
click at [278, 152] on icon "gallery menu" at bounding box center [277, 159] width 14 height 14
drag, startPoint x: 427, startPoint y: 167, endPoint x: 433, endPoint y: 160, distance: 9.0
click at [428, 165] on div at bounding box center [369, 165] width 739 height 331
click at [440, 151] on icon "gallery menu" at bounding box center [444, 150] width 14 height 14
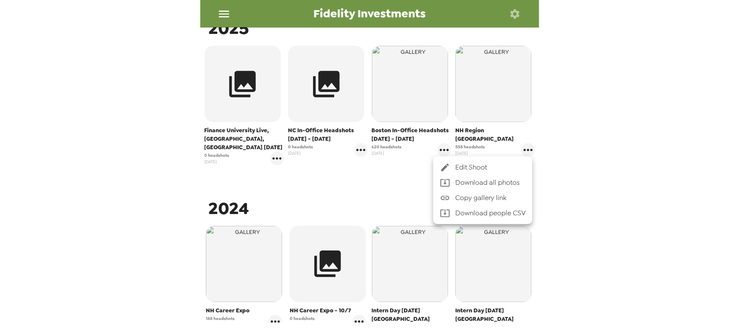
click at [379, 182] on div at bounding box center [369, 165] width 739 height 331
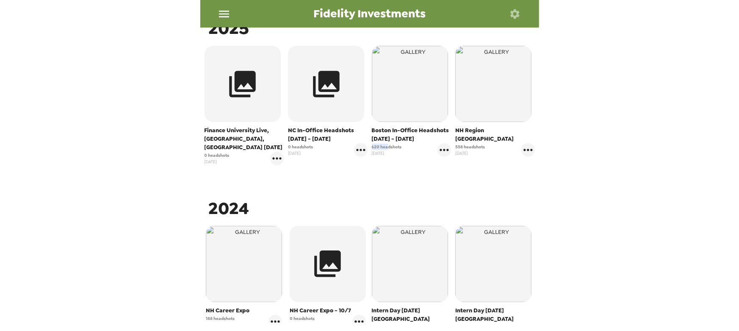
drag, startPoint x: 385, startPoint y: 147, endPoint x: 365, endPoint y: 185, distance: 43.6
click at [366, 147] on div "Finance University Live, Boston, MA 11/19/25 0 headshots 9/10/25 NC In-Office H…" at bounding box center [369, 112] width 335 height 136
click at [394, 145] on span "620 headshots" at bounding box center [387, 147] width 30 height 6
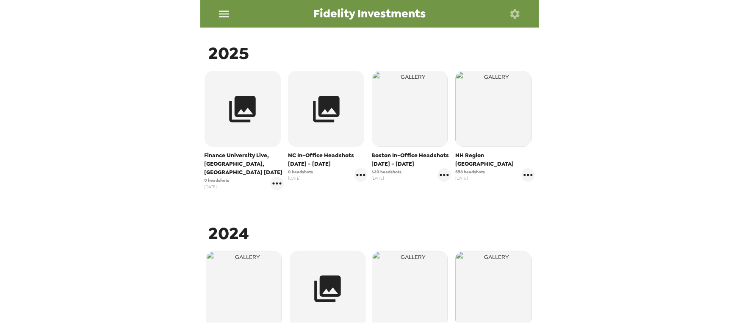
scroll to position [115, 0]
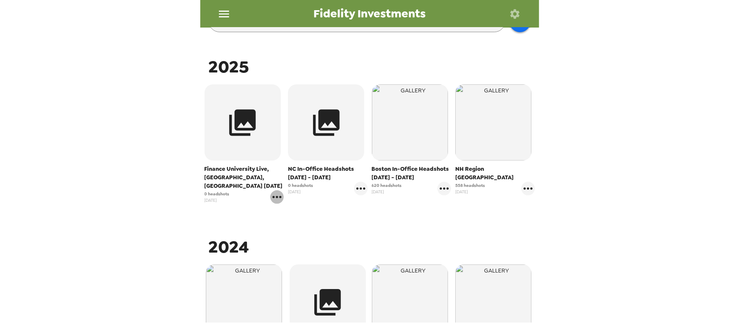
click at [273, 190] on icon "gallery menu" at bounding box center [277, 197] width 14 height 14
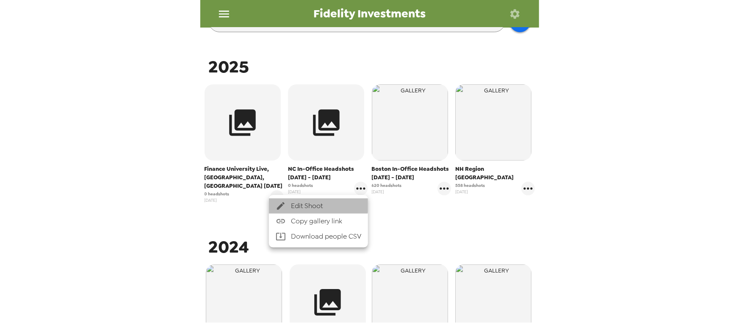
click at [297, 205] on span "Edit Shoot" at bounding box center [326, 206] width 70 height 10
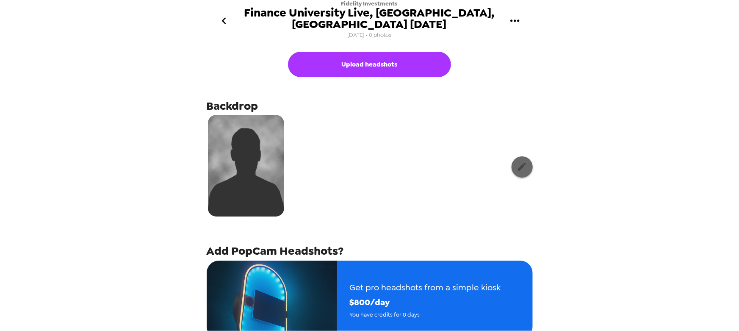
click at [518, 161] on icon "button" at bounding box center [522, 166] width 11 height 11
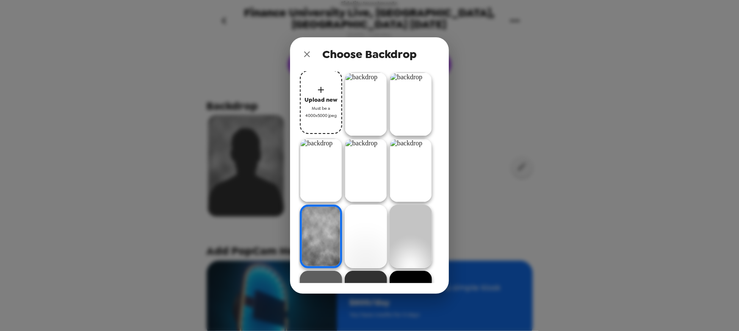
click at [364, 101] on img at bounding box center [366, 104] width 42 height 64
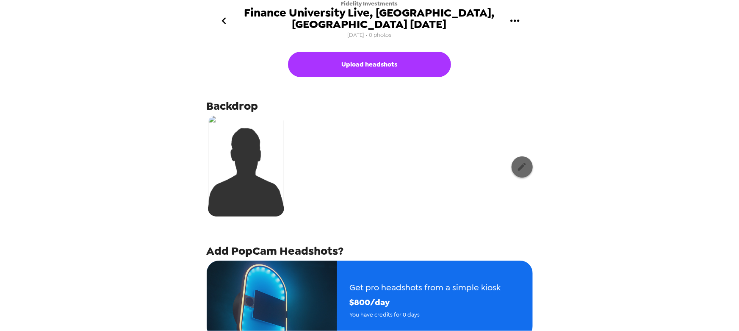
click at [517, 161] on icon "button" at bounding box center [522, 166] width 11 height 11
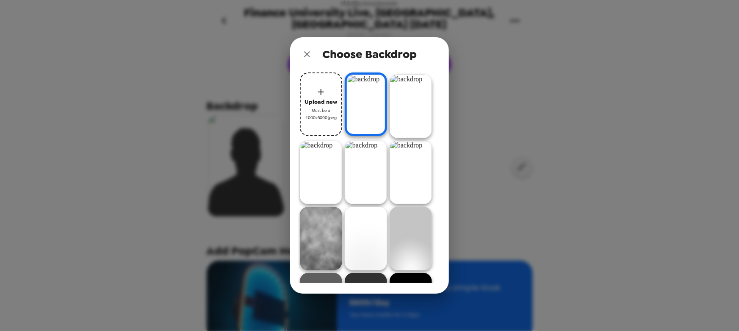
click at [366, 109] on img at bounding box center [366, 104] width 42 height 64
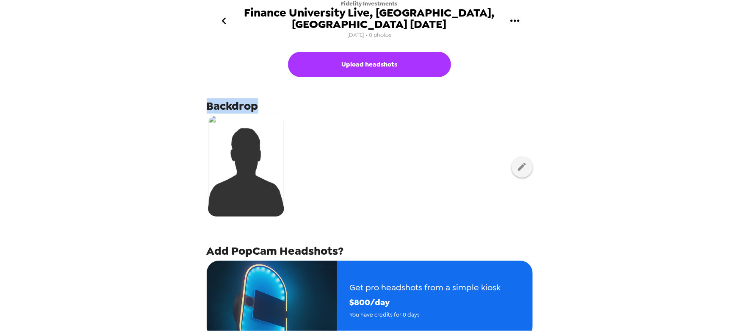
drag, startPoint x: 207, startPoint y: 96, endPoint x: 260, endPoint y: 94, distance: 52.5
click at [260, 98] on div "Backdrop" at bounding box center [370, 160] width 326 height 124
click at [249, 98] on span "Backdrop" at bounding box center [233, 105] width 52 height 15
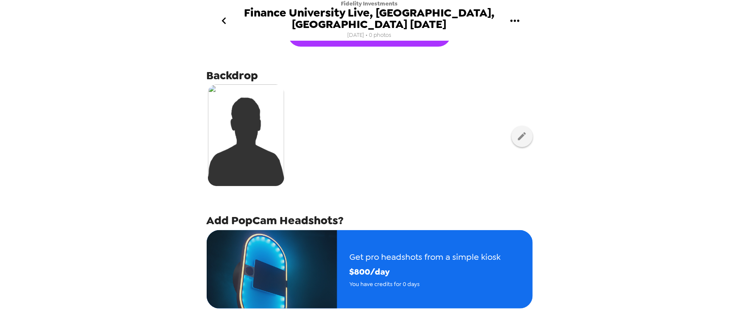
scroll to position [77, 0]
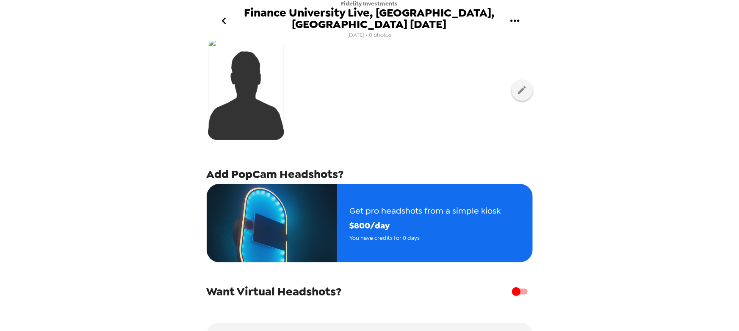
click at [229, 18] on icon "go back" at bounding box center [224, 21] width 14 height 14
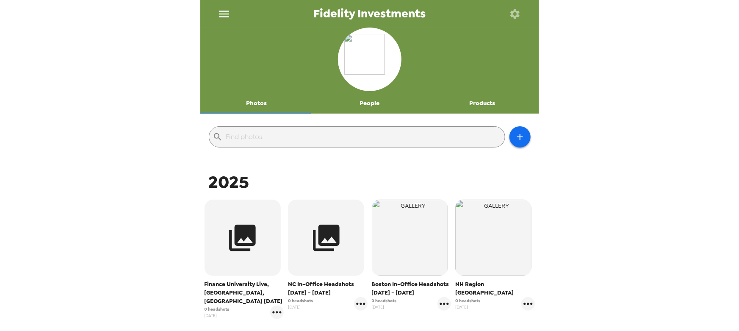
click at [525, 13] on button "button" at bounding box center [515, 14] width 28 height 28
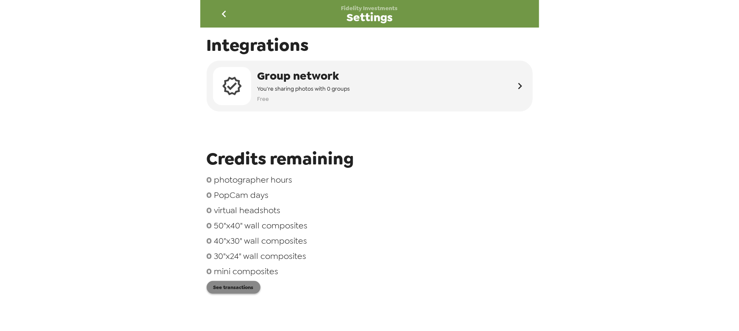
click at [233, 287] on button "See transactions" at bounding box center [234, 287] width 54 height 13
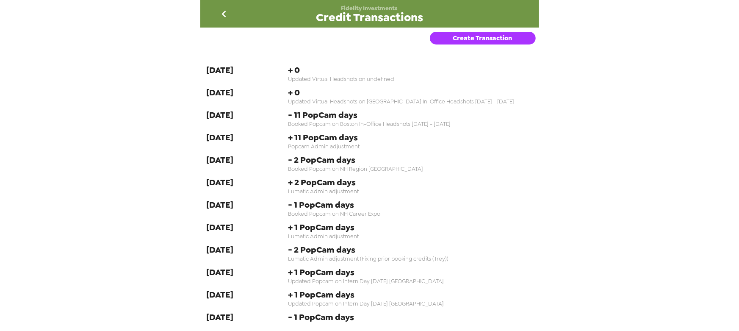
click at [474, 41] on button "Create Transaction" at bounding box center [483, 38] width 106 height 13
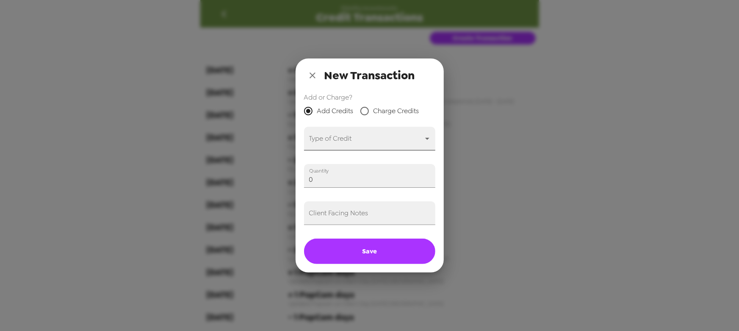
click at [349, 143] on body "Fidelity Investments Credit Transactions Create Transaction 5-27-25 + 0 Updated…" at bounding box center [369, 165] width 739 height 331
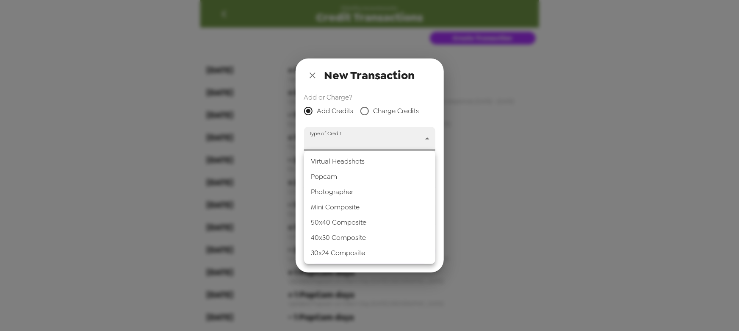
drag, startPoint x: 343, startPoint y: 177, endPoint x: 338, endPoint y: 182, distance: 6.3
click at [343, 178] on li "Popcam" at bounding box center [369, 176] width 131 height 15
type input "popcam"
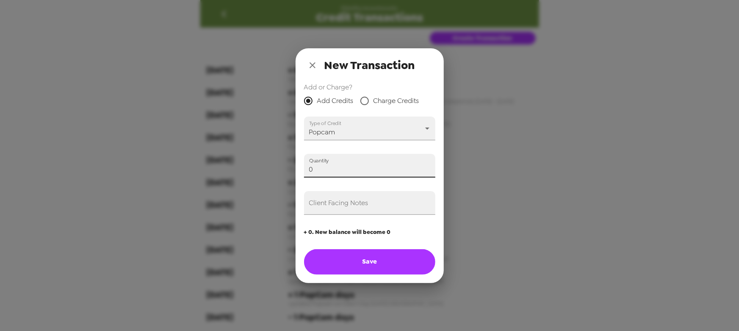
drag, startPoint x: 335, startPoint y: 172, endPoint x: 220, endPoint y: 153, distance: 116.7
click at [220, 152] on div "New Transaction Add or Charge? Add Credits Charge Credits Type of Credit Popcam…" at bounding box center [369, 165] width 739 height 331
type input "1"
click at [347, 209] on input "Client Facing Notes" at bounding box center [369, 203] width 131 height 24
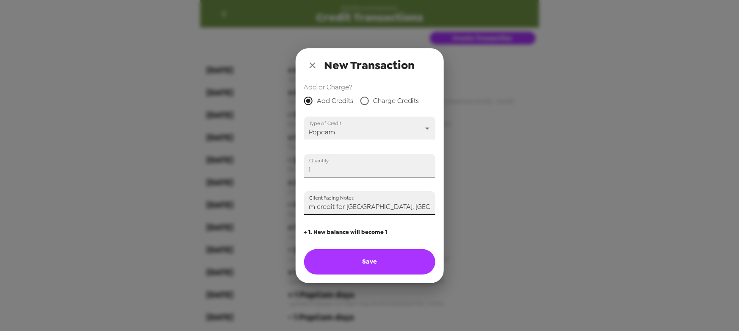
scroll to position [0, 64]
type input "Paid for one popcam credit for Boston, MA in July 2025 (Trey)"
click at [357, 255] on button "Save" at bounding box center [369, 261] width 131 height 25
type input "0"
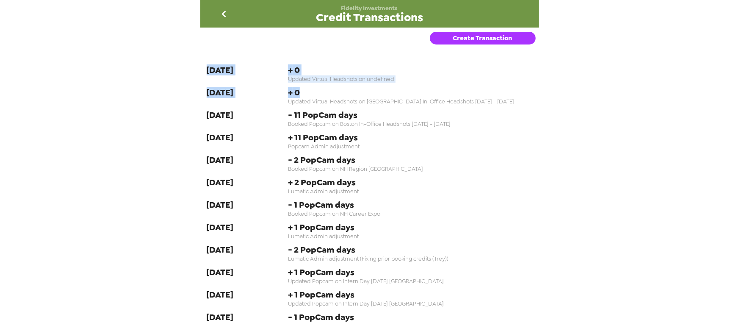
drag, startPoint x: 199, startPoint y: 68, endPoint x: 429, endPoint y: 107, distance: 233.3
click at [428, 105] on div "Fidelity Investments Credit Transactions Create Transaction [DATE] + 0 Updated …" at bounding box center [369, 165] width 739 height 331
drag, startPoint x: 450, startPoint y: 111, endPoint x: 335, endPoint y: 64, distance: 124.7
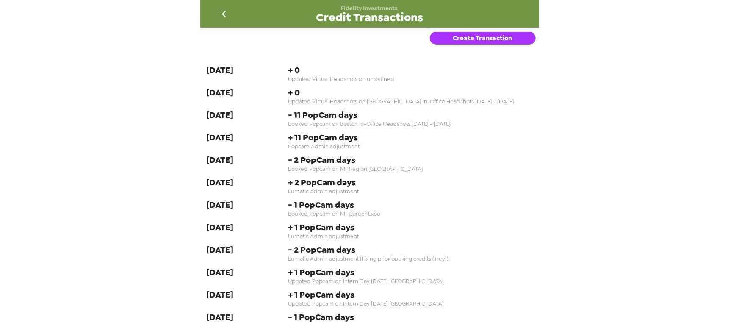
click at [226, 17] on icon "go back" at bounding box center [224, 14] width 14 height 14
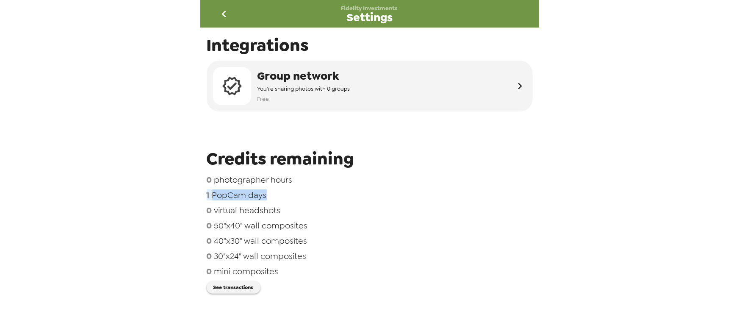
drag, startPoint x: 269, startPoint y: 194, endPoint x: 194, endPoint y: 197, distance: 75.0
click at [194, 197] on div "Fidelity Investments Settings Integrations Group network You're sharing photos …" at bounding box center [369, 165] width 739 height 331
click at [237, 189] on span "PopCam days" at bounding box center [239, 194] width 55 height 11
click at [222, 12] on icon "go back" at bounding box center [224, 14] width 14 height 14
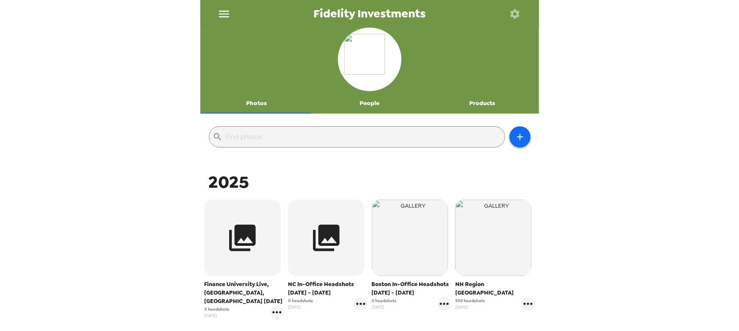
scroll to position [77, 0]
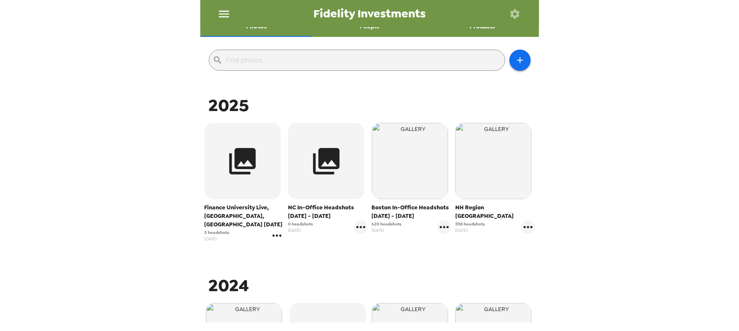
click at [274, 229] on icon "gallery menu" at bounding box center [277, 236] width 14 height 14
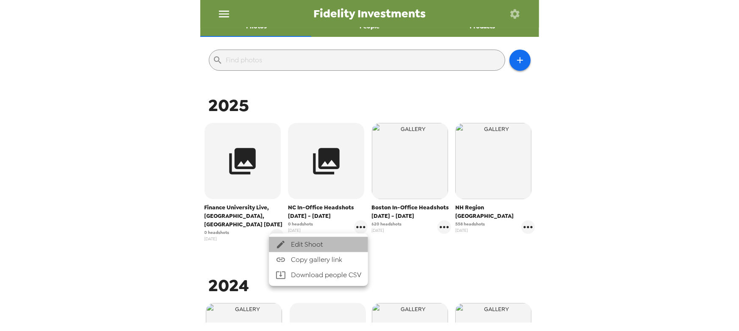
click at [283, 243] on icon at bounding box center [281, 245] width 8 height 8
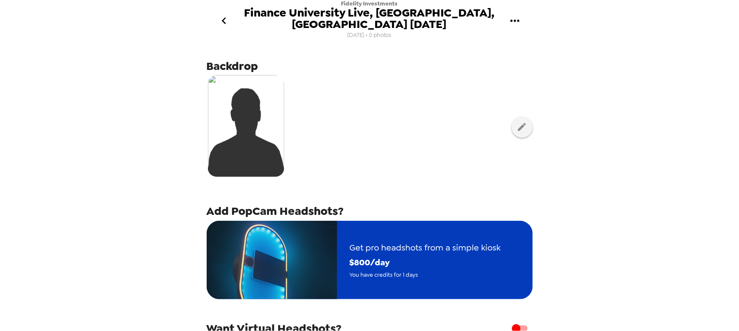
scroll to position [77, 0]
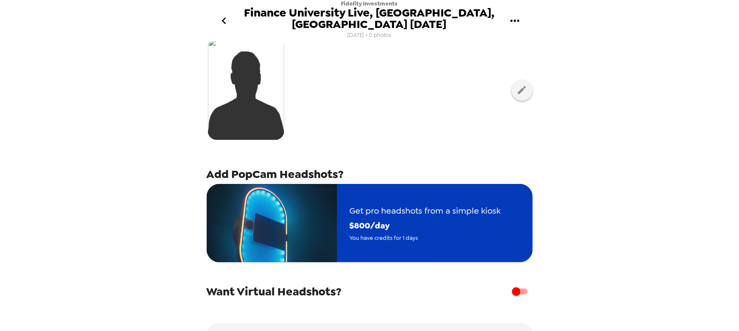
click at [378, 220] on span "$ 800 /day" at bounding box center [425, 225] width 151 height 15
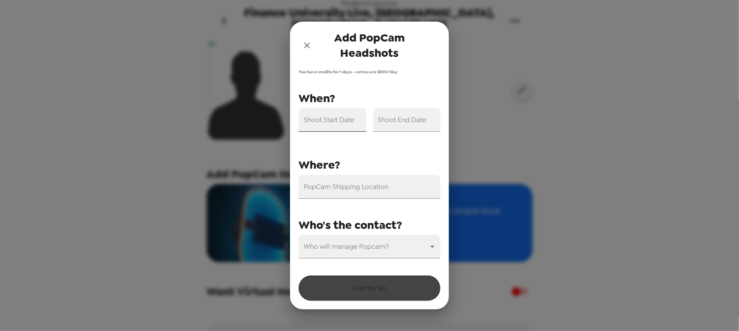
click at [330, 124] on input "Shoot Start Date" at bounding box center [333, 120] width 68 height 24
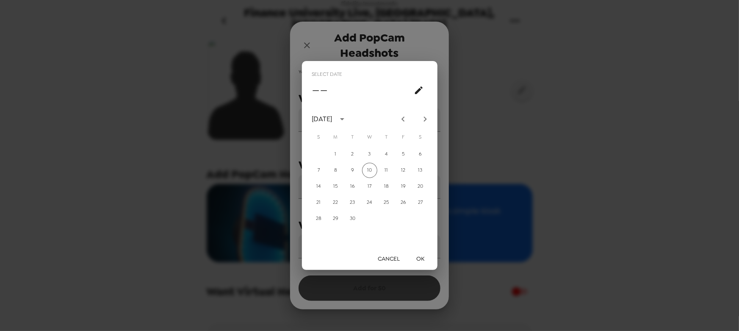
click at [426, 119] on icon "Next month" at bounding box center [424, 118] width 3 height 5
click at [372, 202] on button "19" at bounding box center [369, 202] width 15 height 15
type input "11/19/2025"
click at [416, 257] on button "OK" at bounding box center [420, 259] width 27 height 16
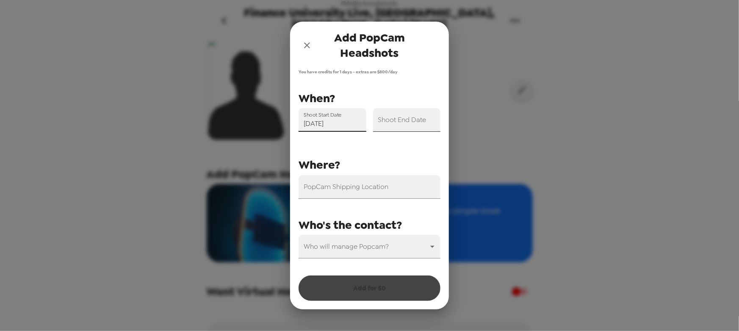
click at [412, 124] on input "Shoot End Date" at bounding box center [407, 120] width 68 height 24
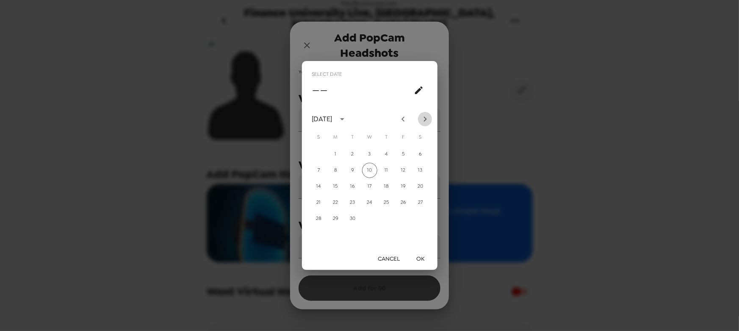
click at [423, 119] on icon "Next month" at bounding box center [425, 119] width 10 height 10
click at [424, 119] on icon "Next month" at bounding box center [425, 119] width 10 height 10
drag, startPoint x: 368, startPoint y: 204, endPoint x: 388, endPoint y: 229, distance: 31.6
click at [369, 205] on button "19" at bounding box center [369, 202] width 15 height 15
type input "11/19/2025"
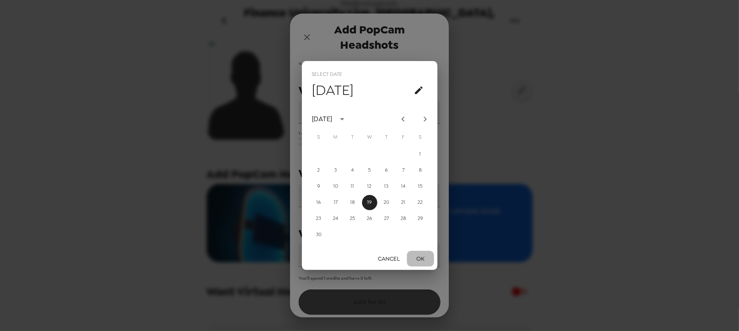
click at [429, 262] on button "OK" at bounding box center [420, 259] width 27 height 16
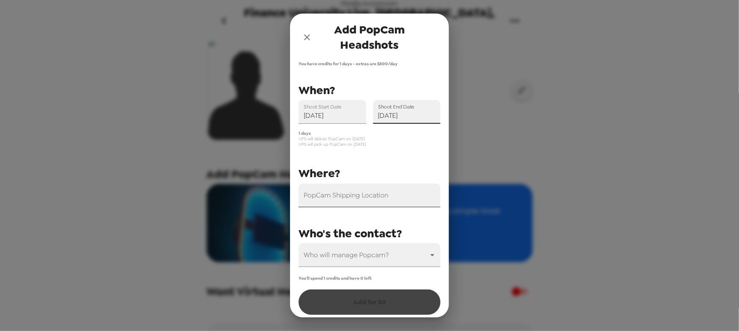
click at [348, 194] on div "PopCam Shipping Location" at bounding box center [370, 195] width 142 height 24
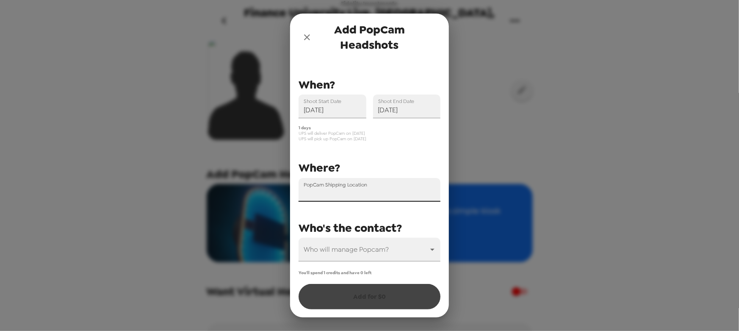
scroll to position [6, 0]
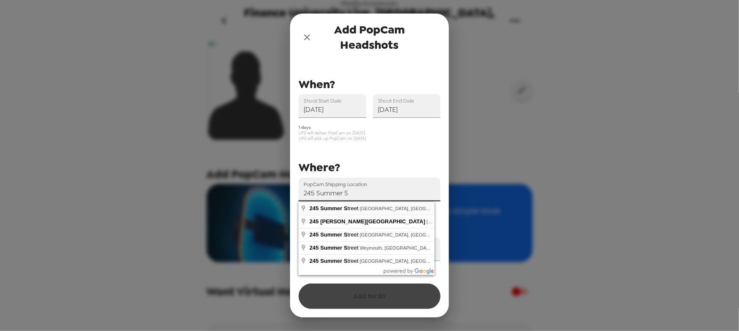
type input "245 Summer Street, Boston, MA, USA"
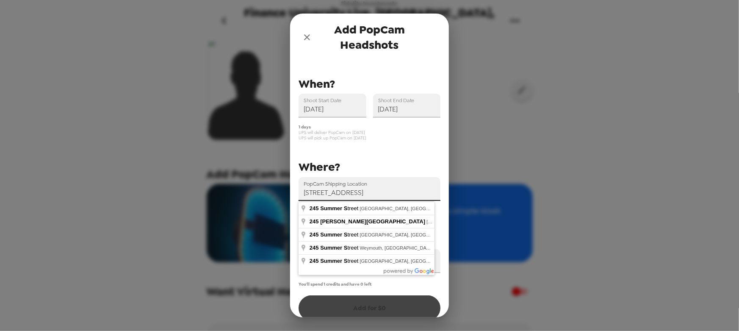
click at [366, 192] on input "245 Summer Street, Boston, MA, USA" at bounding box center [370, 189] width 142 height 24
click at [388, 158] on div "Where?" at bounding box center [366, 164] width 149 height 12
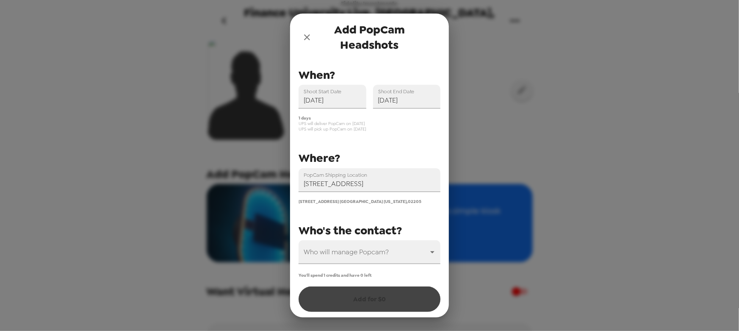
scroll to position [19, 0]
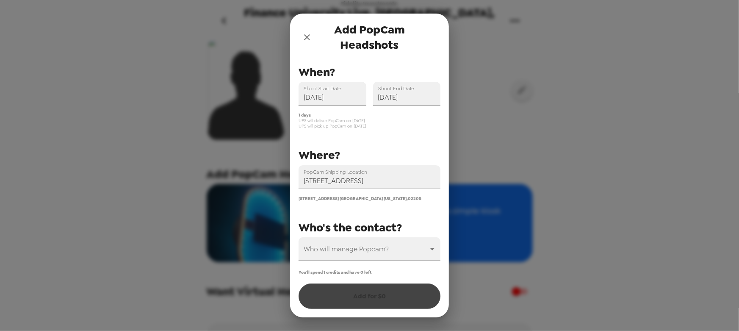
click at [357, 253] on body "Fidelity Investments Finance University Live, Boston, MA 11/19/25 9/10/25 • 0 p…" at bounding box center [369, 165] width 739 height 331
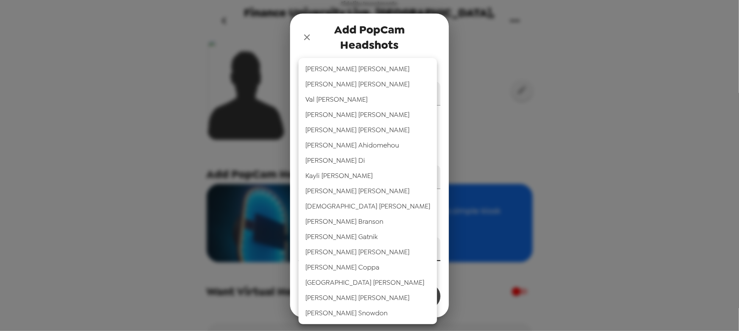
click at [346, 270] on li "Jesse Coppa" at bounding box center [368, 267] width 138 height 15
type input "68259"
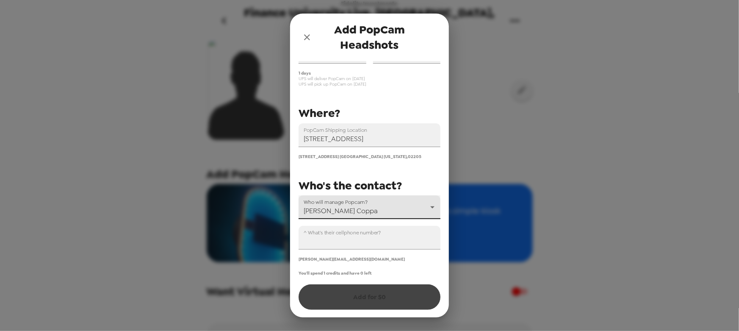
scroll to position [62, 0]
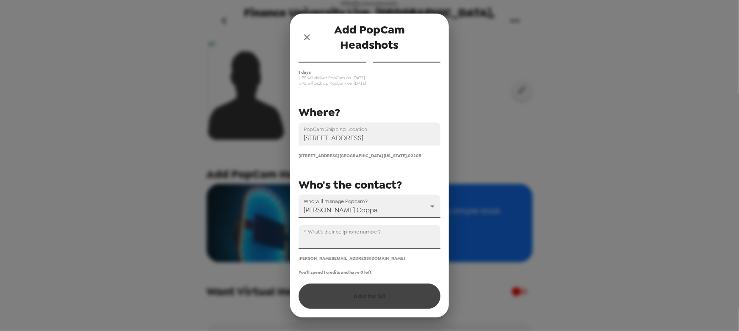
click at [347, 241] on input "^ What's their cellphone number?" at bounding box center [370, 237] width 142 height 24
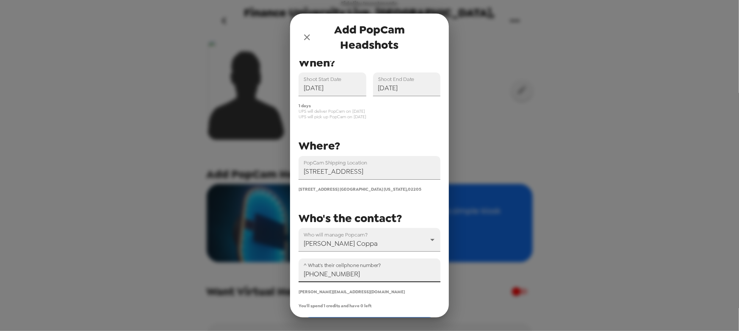
scroll to position [0, 0]
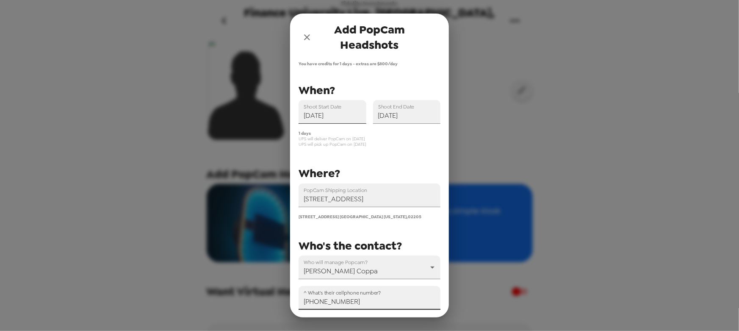
type input "+1 (401) 487-5193"
drag, startPoint x: 305, startPoint y: 115, endPoint x: 334, endPoint y: 116, distance: 29.2
click at [334, 116] on input "11/19/2025" at bounding box center [333, 112] width 68 height 24
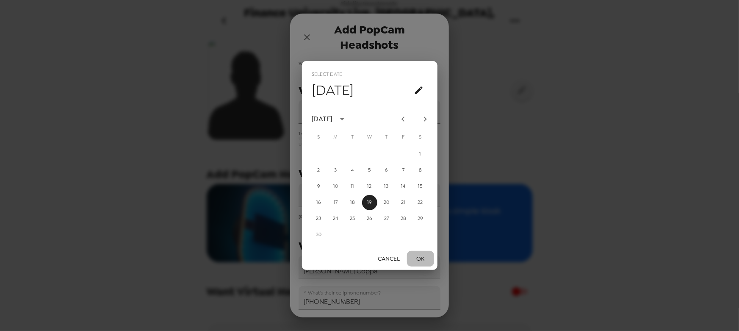
click at [422, 257] on button "OK" at bounding box center [420, 259] width 27 height 16
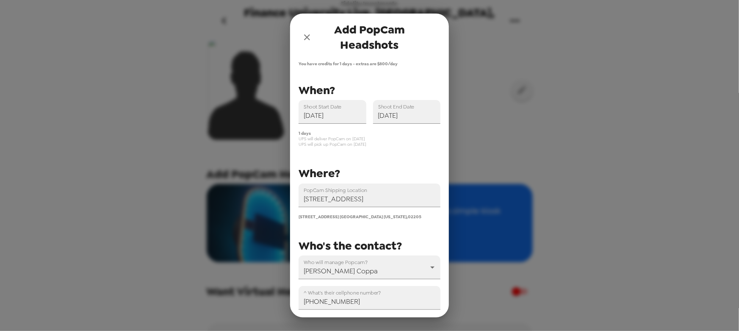
click at [362, 144] on span "UPS will pick up PopCam on 11/20/25" at bounding box center [370, 144] width 142 height 6
drag, startPoint x: 309, startPoint y: 140, endPoint x: 364, endPoint y: 137, distance: 55.1
click at [364, 137] on span "UPS will deliver PopCam on 11/18/25" at bounding box center [370, 139] width 142 height 6
click at [344, 138] on span "UPS will deliver PopCam on 11/18/25" at bounding box center [370, 139] width 142 height 6
drag, startPoint x: 320, startPoint y: 138, endPoint x: 370, endPoint y: 140, distance: 50.0
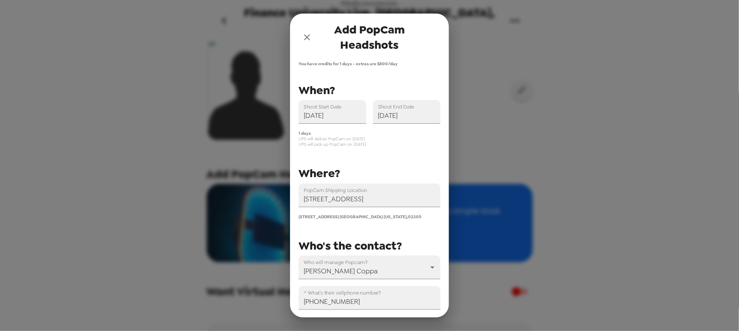
click at [370, 140] on span "UPS will deliver PopCam on 11/18/25" at bounding box center [370, 139] width 142 height 6
click at [361, 138] on span "UPS will deliver PopCam on 11/18/25" at bounding box center [370, 139] width 142 height 6
drag, startPoint x: 323, startPoint y: 140, endPoint x: 369, endPoint y: 140, distance: 46.6
click at [369, 140] on span "UPS will deliver PopCam on 11/18/25" at bounding box center [370, 139] width 142 height 6
click at [366, 139] on span "UPS will deliver PopCam on 11/18/25" at bounding box center [370, 139] width 142 height 6
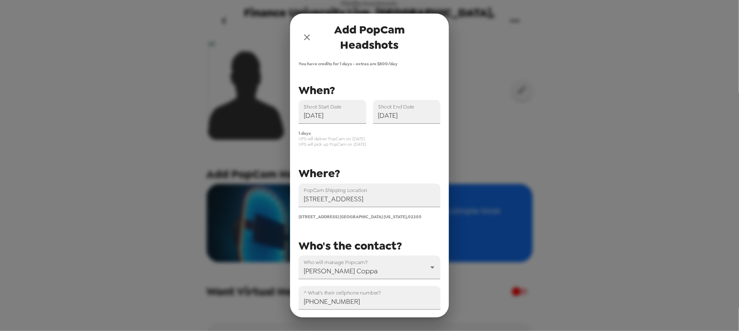
drag, startPoint x: 328, startPoint y: 144, endPoint x: 379, endPoint y: 147, distance: 50.5
click at [379, 147] on span "UPS will pick up PopCam on 11/20/25" at bounding box center [370, 144] width 142 height 6
click at [357, 146] on span "UPS will pick up PopCam on 11/20/25" at bounding box center [370, 144] width 142 height 6
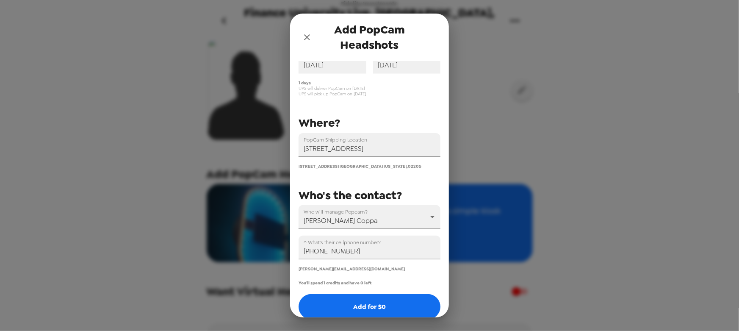
scroll to position [62, 0]
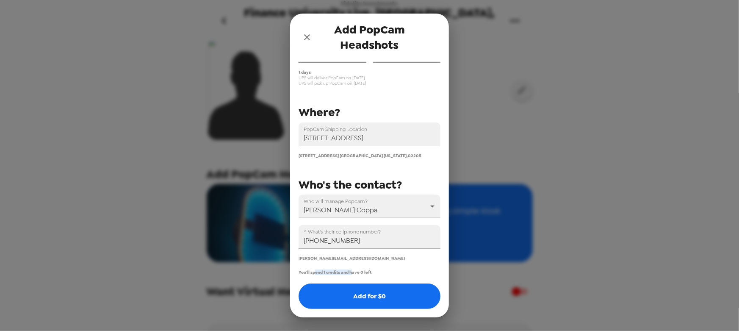
drag, startPoint x: 315, startPoint y: 273, endPoint x: 352, endPoint y: 274, distance: 36.4
click at [352, 274] on span "You'll spend 1 credits and have 0 left" at bounding box center [335, 272] width 73 height 6
click at [357, 271] on span "You'll spend 1 credits and have 0 left" at bounding box center [335, 272] width 73 height 6
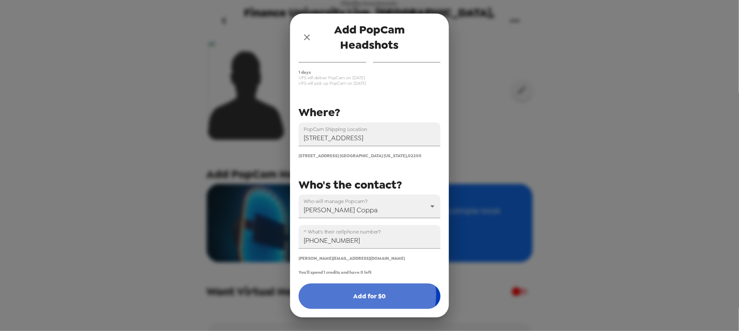
click at [364, 295] on button "Add for $ 0" at bounding box center [370, 295] width 142 height 25
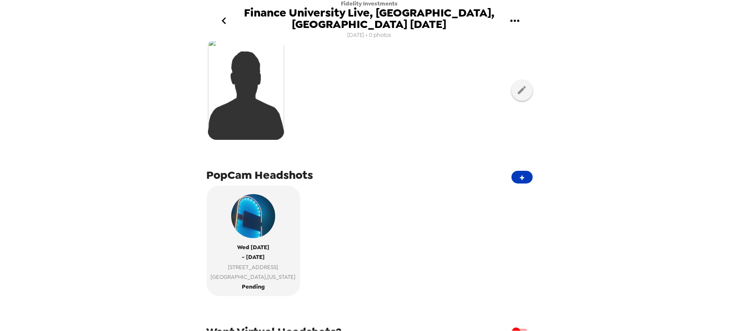
click at [521, 171] on button "+" at bounding box center [522, 177] width 21 height 13
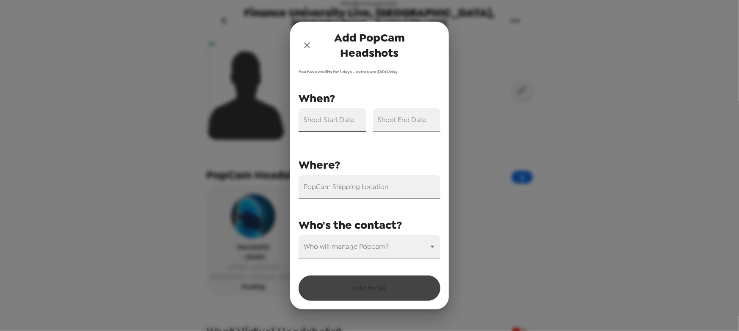
click at [334, 128] on input "Shoot Start Date" at bounding box center [333, 120] width 68 height 24
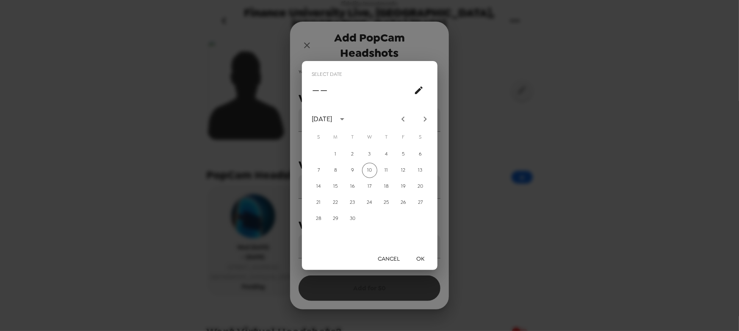
click at [425, 122] on icon "Next month" at bounding box center [425, 119] width 10 height 10
click at [424, 121] on icon "Next month" at bounding box center [424, 118] width 3 height 5
click at [368, 202] on button "19" at bounding box center [369, 202] width 15 height 15
type input "11/19/2025"
click at [419, 255] on button "OK" at bounding box center [420, 259] width 27 height 16
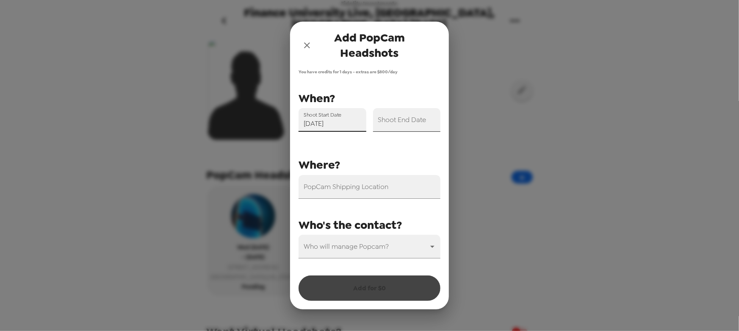
click at [424, 122] on input "Shoot End Date" at bounding box center [407, 120] width 68 height 24
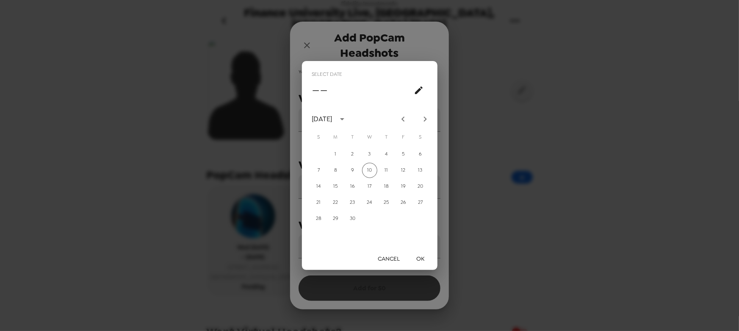
click at [428, 118] on icon "Next month" at bounding box center [425, 119] width 10 height 10
click at [427, 119] on icon "Next month" at bounding box center [425, 119] width 10 height 10
click at [370, 202] on button "19" at bounding box center [369, 202] width 15 height 15
type input "11/19/2025"
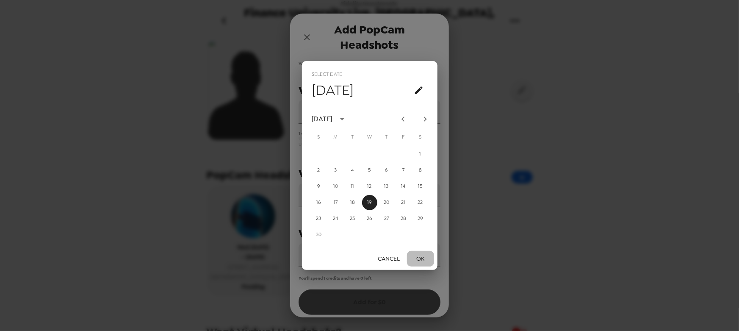
click at [418, 257] on button "OK" at bounding box center [420, 259] width 27 height 16
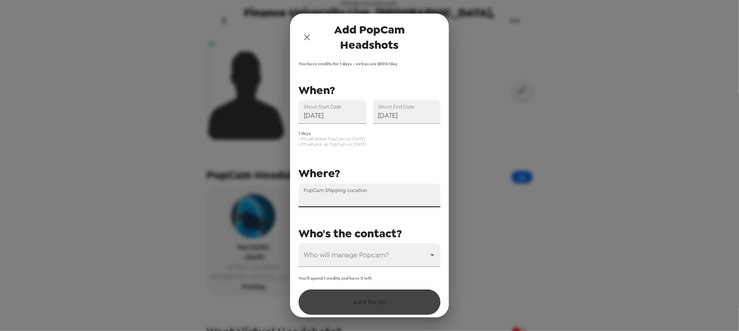
click at [343, 196] on input "PopCam Shipping Location" at bounding box center [370, 195] width 142 height 24
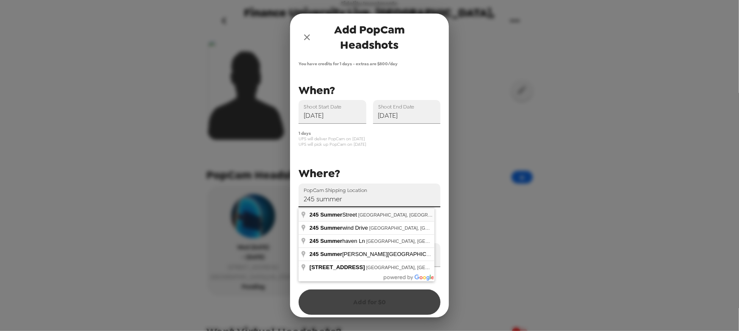
type input "245 Summer Street, Boston, MA, USA"
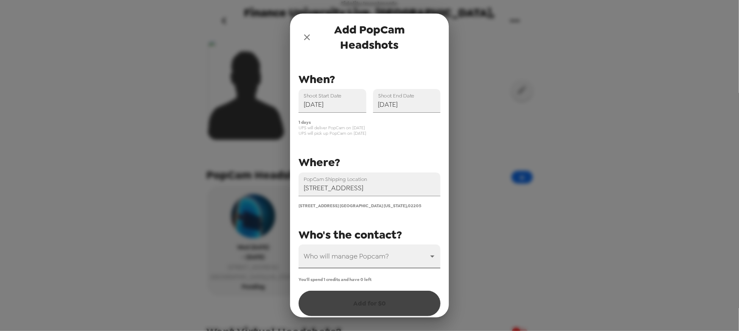
scroll to position [19, 0]
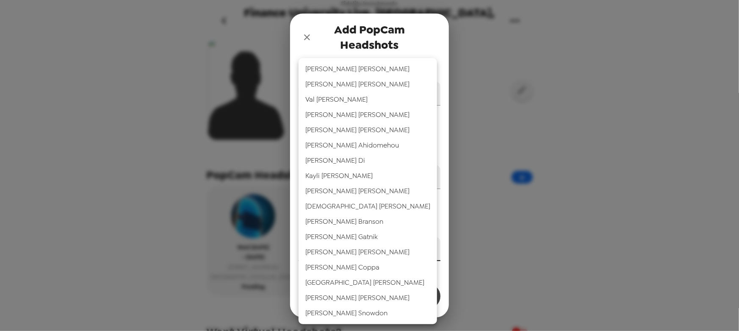
drag, startPoint x: 377, startPoint y: 253, endPoint x: 372, endPoint y: 255, distance: 5.5
click at [377, 254] on body "Fidelity Investments Finance University Live, Boston, MA 11/19/25 9/10/25 • 0 p…" at bounding box center [369, 165] width 739 height 331
click at [365, 271] on li "Jesse Coppa" at bounding box center [368, 267] width 138 height 15
type input "68259"
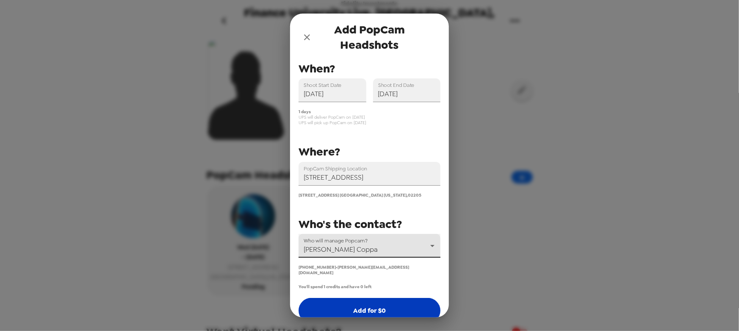
scroll to position [32, 0]
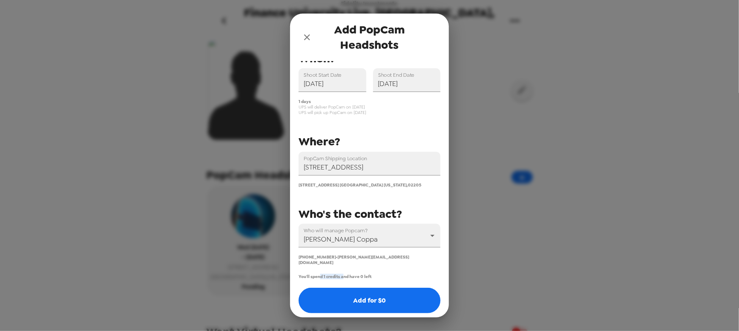
drag, startPoint x: 321, startPoint y: 272, endPoint x: 343, endPoint y: 271, distance: 22.0
click at [343, 274] on span "You'll spend 1 credits and have 0 left" at bounding box center [335, 277] width 73 height 6
click at [334, 274] on span "You'll spend 1 credits and have 0 left" at bounding box center [335, 277] width 73 height 6
click at [310, 38] on icon "close" at bounding box center [307, 37] width 10 height 10
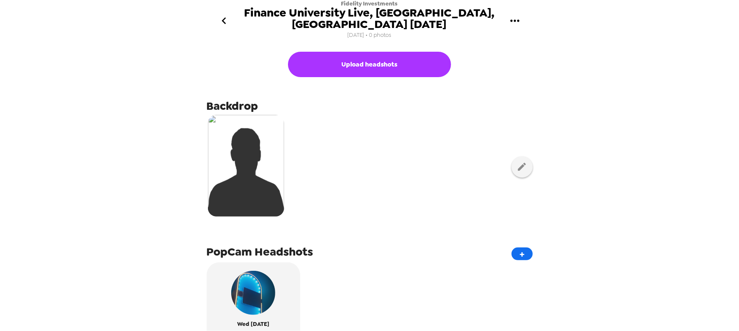
scroll to position [77, 0]
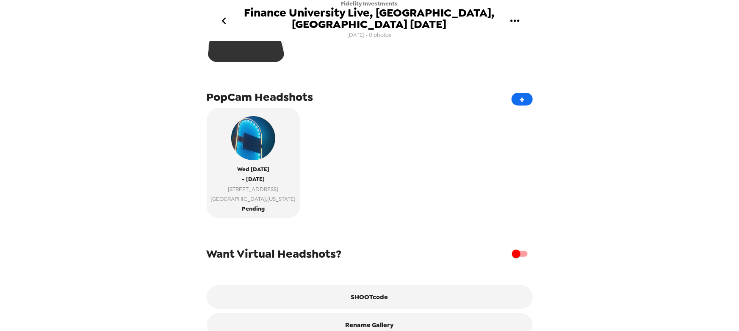
scroll to position [167, 0]
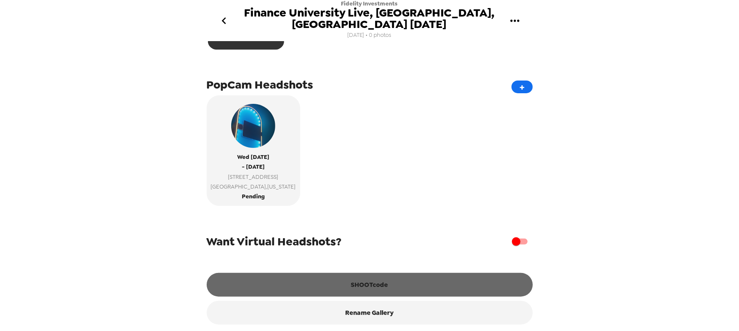
click at [381, 281] on button "SHOOTcode" at bounding box center [370, 285] width 326 height 24
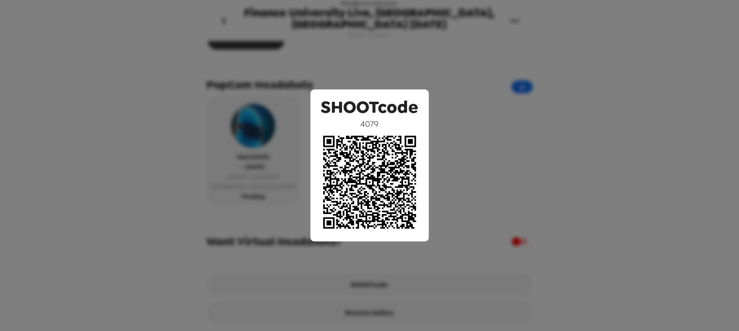
click at [357, 31] on div "SHOOTcode 4079" at bounding box center [369, 165] width 739 height 331
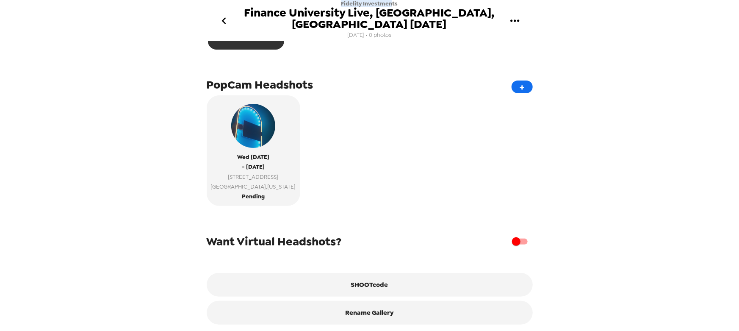
drag, startPoint x: 342, startPoint y: 6, endPoint x: 391, endPoint y: 5, distance: 48.7
click at [391, 4] on span "Fidelity Investments" at bounding box center [369, 3] width 57 height 7
drag, startPoint x: 285, startPoint y: 13, endPoint x: 407, endPoint y: 11, distance: 121.6
click at [407, 11] on span "Finance University Live, [GEOGRAPHIC_DATA], [GEOGRAPHIC_DATA] [DATE]" at bounding box center [370, 18] width 264 height 22
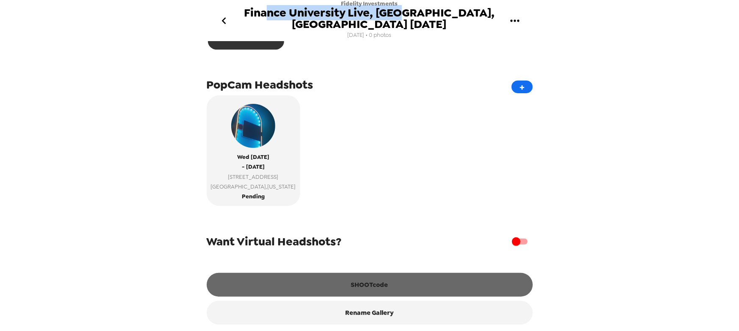
click at [386, 281] on button "SHOOTcode" at bounding box center [370, 285] width 326 height 24
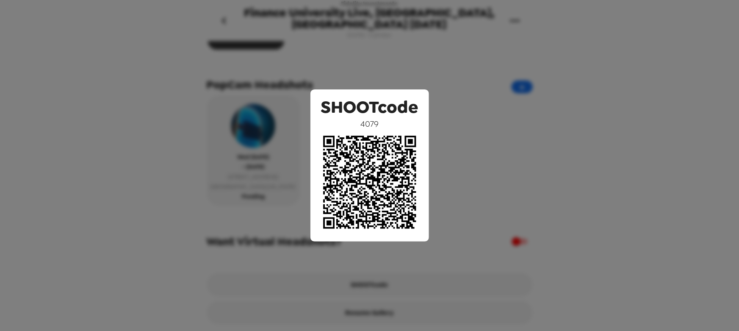
drag, startPoint x: 474, startPoint y: 181, endPoint x: 329, endPoint y: 122, distance: 156.7
click at [474, 180] on div "SHOOTcode 4079" at bounding box center [369, 165] width 739 height 331
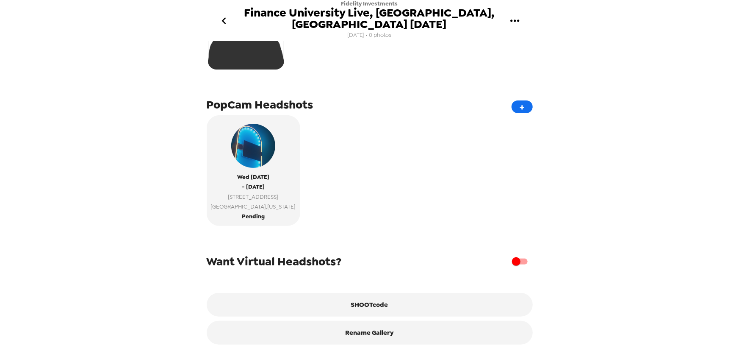
scroll to position [147, 0]
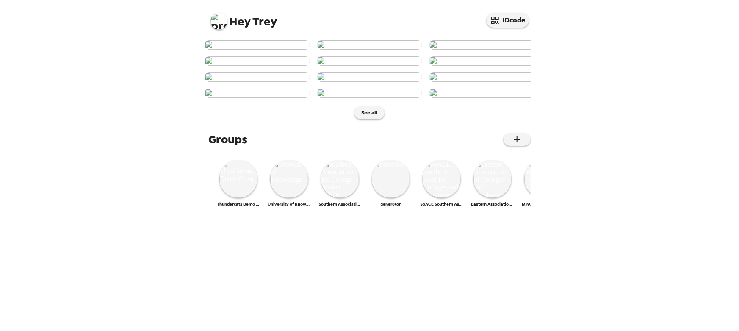
scroll to position [378, 0]
click at [445, 198] on img at bounding box center [442, 179] width 38 height 38
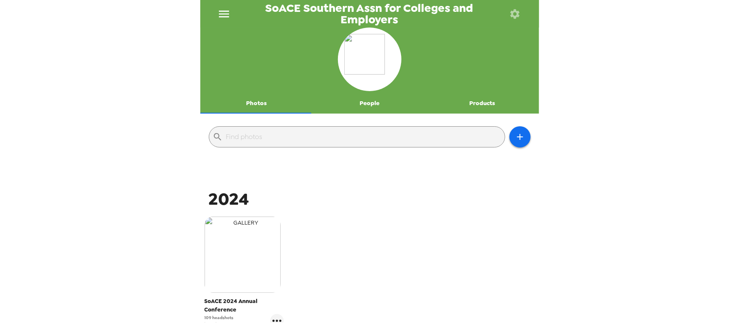
click at [239, 252] on img "button" at bounding box center [243, 254] width 76 height 76
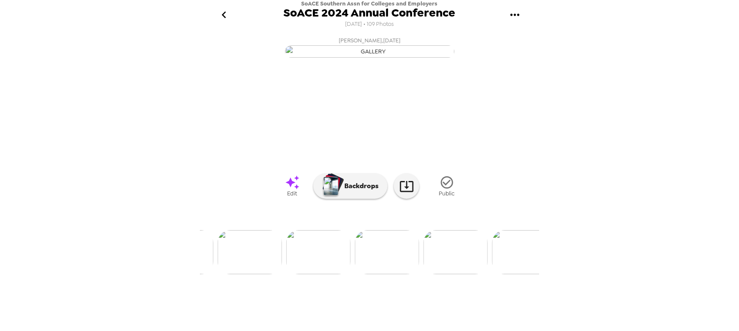
scroll to position [0, 413]
click at [301, 274] on img at bounding box center [300, 252] width 64 height 44
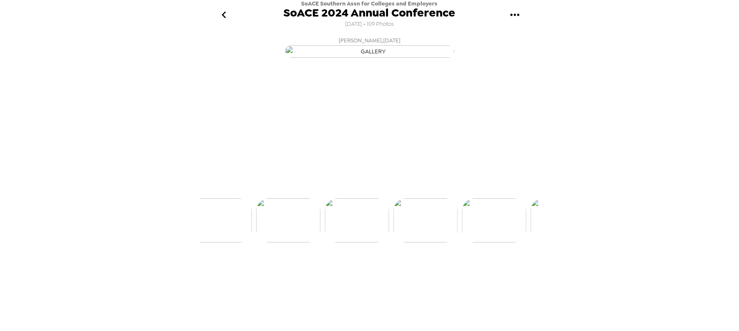
scroll to position [0, 343]
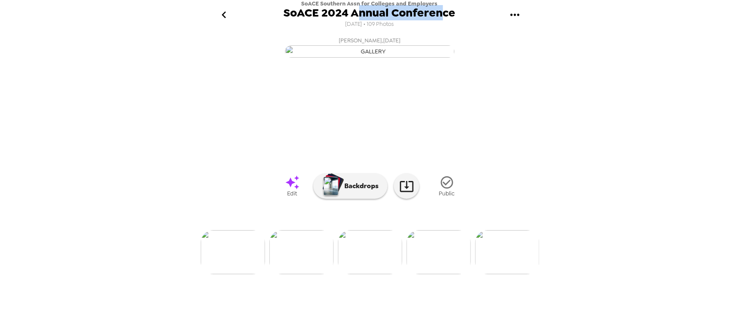
drag, startPoint x: 355, startPoint y: 14, endPoint x: 439, endPoint y: 14, distance: 84.3
click at [439, 14] on span "SoACE 2024 Annual Conference" at bounding box center [370, 12] width 172 height 11
click at [422, 19] on span "SoACE 2024 Annual Conference" at bounding box center [370, 12] width 172 height 11
click at [441, 274] on img at bounding box center [439, 252] width 64 height 44
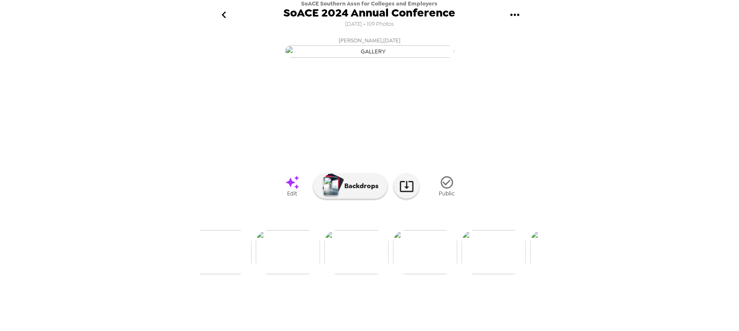
click at [225, 274] on img at bounding box center [219, 252] width 64 height 44
click at [354, 191] on p "Backdrops" at bounding box center [359, 186] width 39 height 10
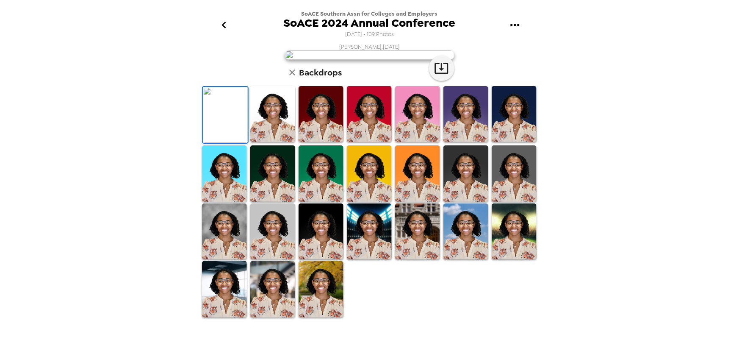
scroll to position [0, 0]
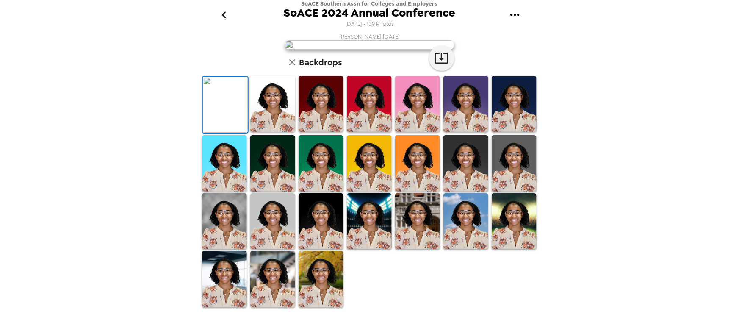
drag, startPoint x: 224, startPoint y: 12, endPoint x: 311, endPoint y: -25, distance: 95.0
click at [311, 0] on html "SoACE Southern Assn for Colleges and Employers SoACE 2024 Annual Conference [DA…" at bounding box center [369, 165] width 739 height 331
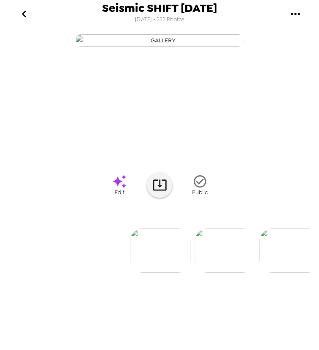
click at [295, 15] on icon "gallery menu" at bounding box center [296, 14] width 14 height 14
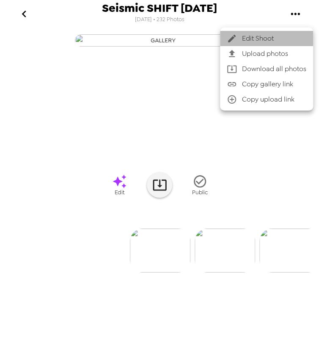
click at [283, 37] on span "Edit Shoot" at bounding box center [274, 38] width 64 height 10
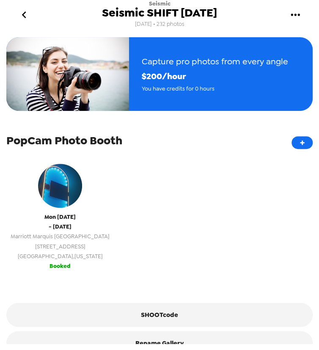
scroll to position [231, 0]
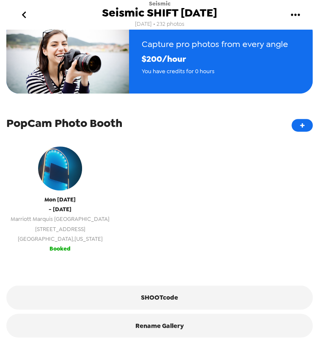
click at [70, 234] on span "San Diego , California" at bounding box center [60, 239] width 99 height 10
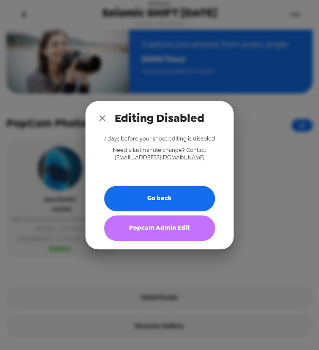
click at [156, 235] on button "Popcam Admin Edit" at bounding box center [159, 228] width 111 height 25
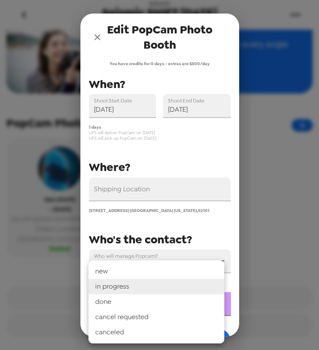
click at [155, 307] on body "Seismic Seismic SHIFT 9/8/25 9/2/25 • 232 photos Upload photos Let others uploa…" at bounding box center [159, 175] width 319 height 350
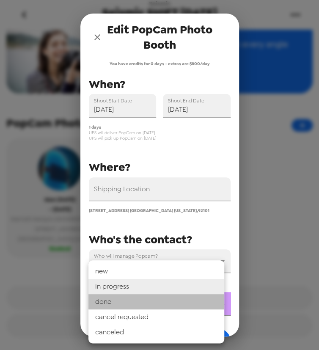
drag, startPoint x: 144, startPoint y: 302, endPoint x: 144, endPoint y: 306, distance: 4.7
click at [144, 302] on li "done" at bounding box center [157, 301] width 136 height 15
type input "done"
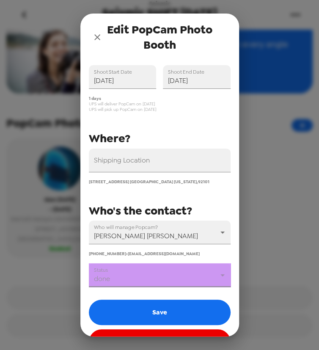
scroll to position [56, 0]
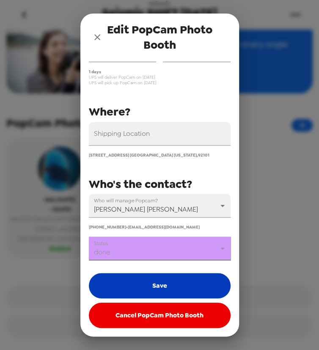
click at [152, 291] on button "Save" at bounding box center [160, 285] width 142 height 25
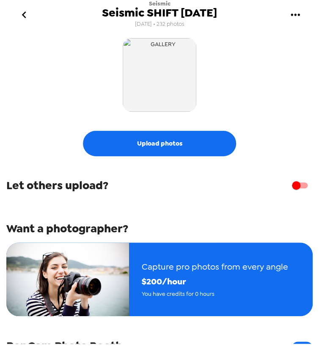
click at [25, 18] on icon "go back" at bounding box center [24, 15] width 14 height 14
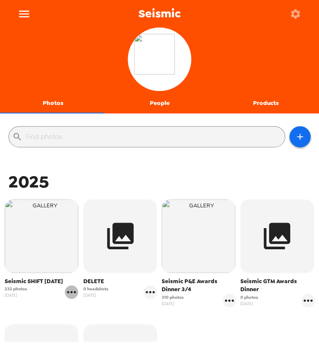
click at [72, 295] on icon "gallery menu" at bounding box center [72, 292] width 14 height 14
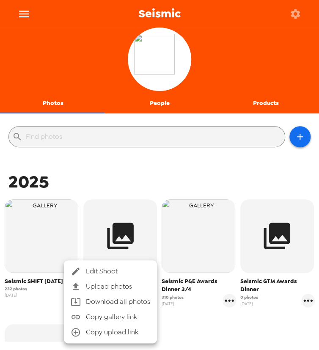
click at [97, 273] on span "Edit Shoot" at bounding box center [118, 271] width 64 height 10
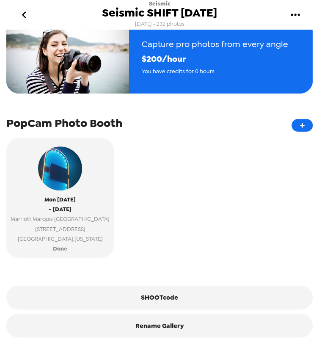
scroll to position [231, 0]
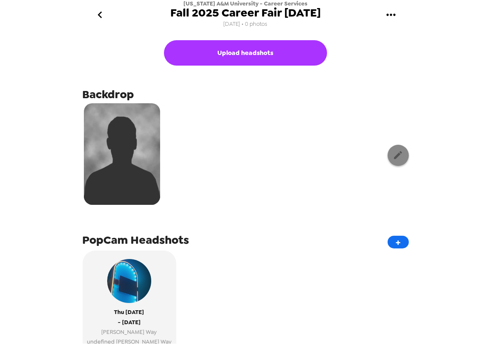
click at [395, 160] on icon "button" at bounding box center [398, 155] width 11 height 11
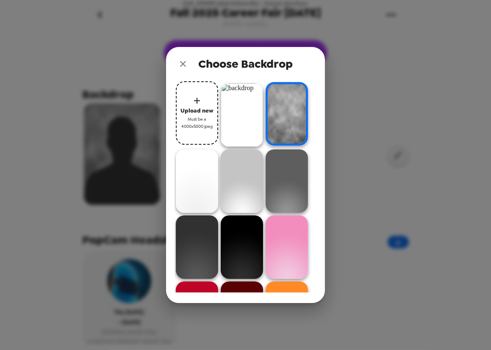
click at [245, 116] on img at bounding box center [242, 115] width 42 height 64
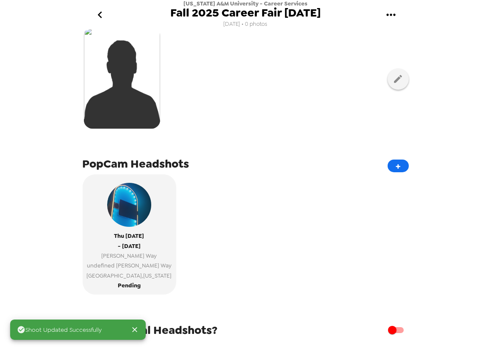
scroll to position [77, 0]
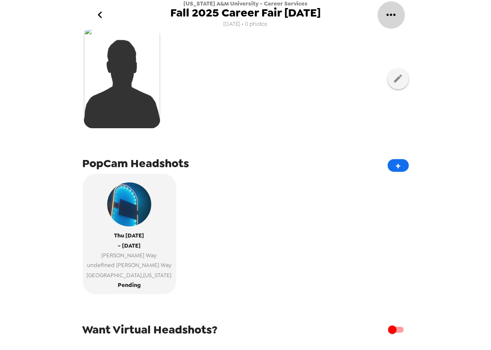
click at [390, 19] on icon "gallery menu" at bounding box center [391, 15] width 14 height 14
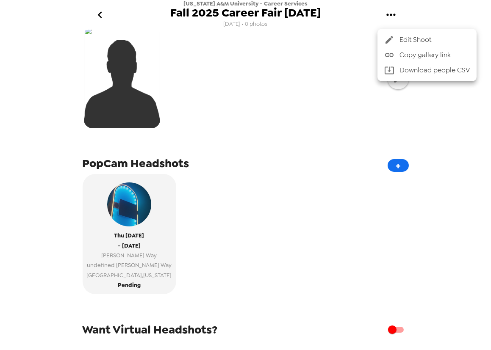
click at [414, 57] on span "Copy gallery link" at bounding box center [434, 55] width 70 height 10
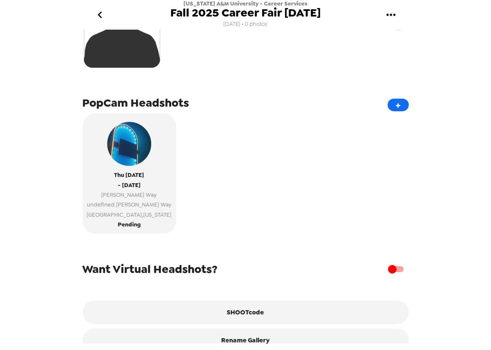
scroll to position [157, 0]
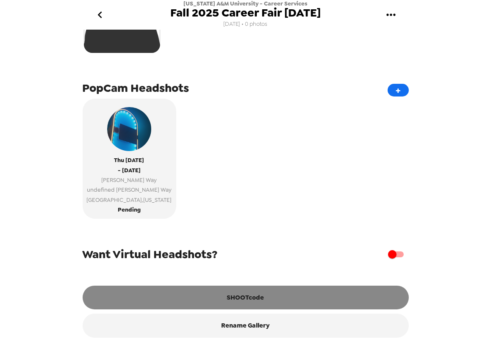
click at [249, 299] on button "SHOOTcode" at bounding box center [246, 298] width 326 height 24
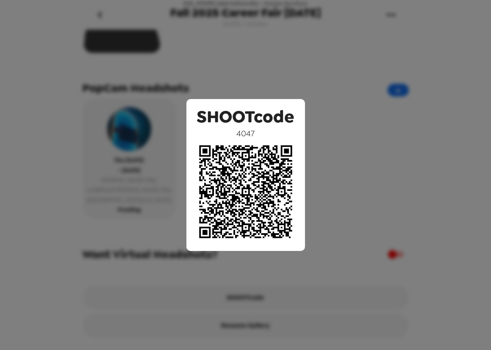
drag, startPoint x: 149, startPoint y: 234, endPoint x: 148, endPoint y: 221, distance: 12.8
click at [149, 233] on div "SHOOTcode 4047" at bounding box center [245, 175] width 491 height 350
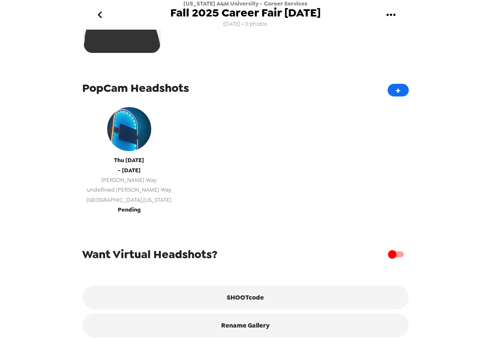
click at [148, 189] on span "undefined [PERSON_NAME] Way" at bounding box center [129, 190] width 85 height 10
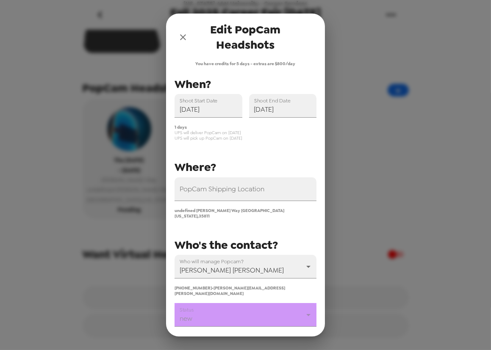
click at [238, 305] on body "Alabama A&M University - Career Services Fall 2025 Career Fair 9-25-25 8/29/25 …" at bounding box center [245, 175] width 491 height 350
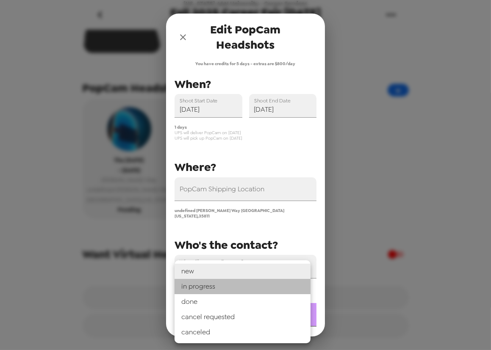
click at [241, 289] on li "in progress" at bounding box center [242, 286] width 136 height 15
type input "in progress"
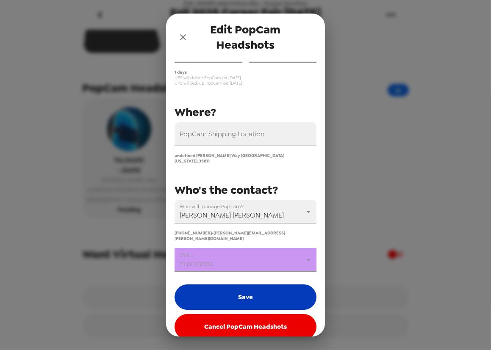
scroll to position [56, 0]
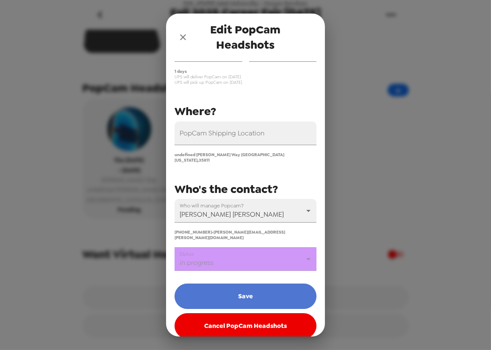
click at [252, 287] on button "Save" at bounding box center [245, 296] width 142 height 25
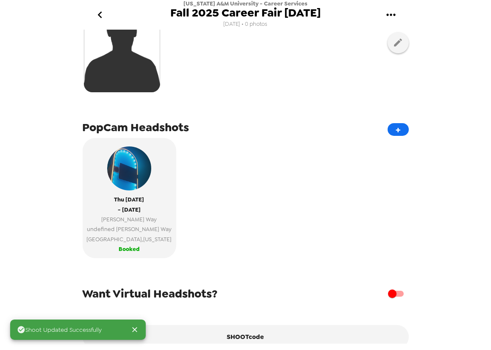
scroll to position [115, 0]
